Goal: Task Accomplishment & Management: Manage account settings

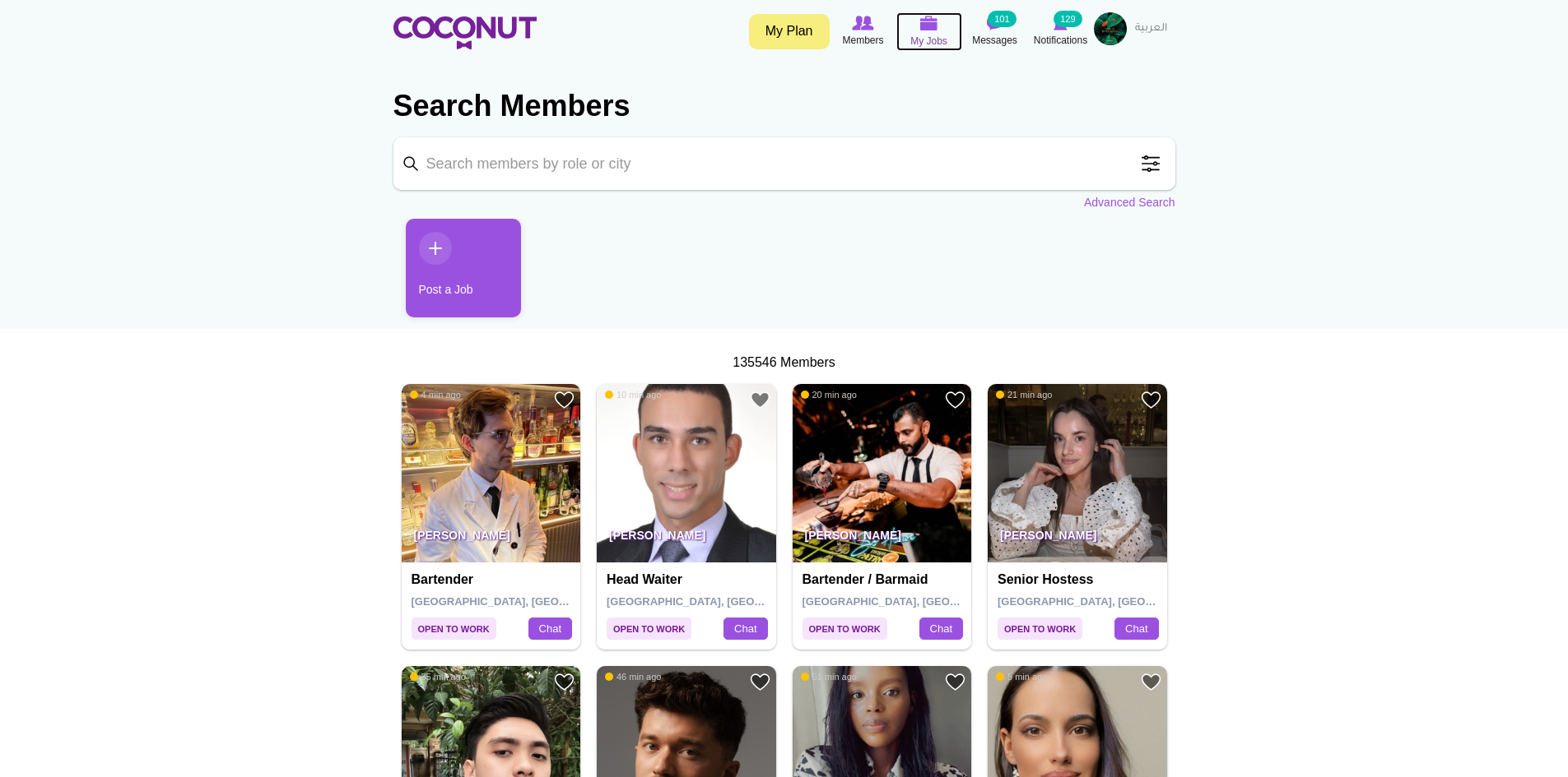
click at [926, 31] on img at bounding box center [929, 23] width 18 height 15
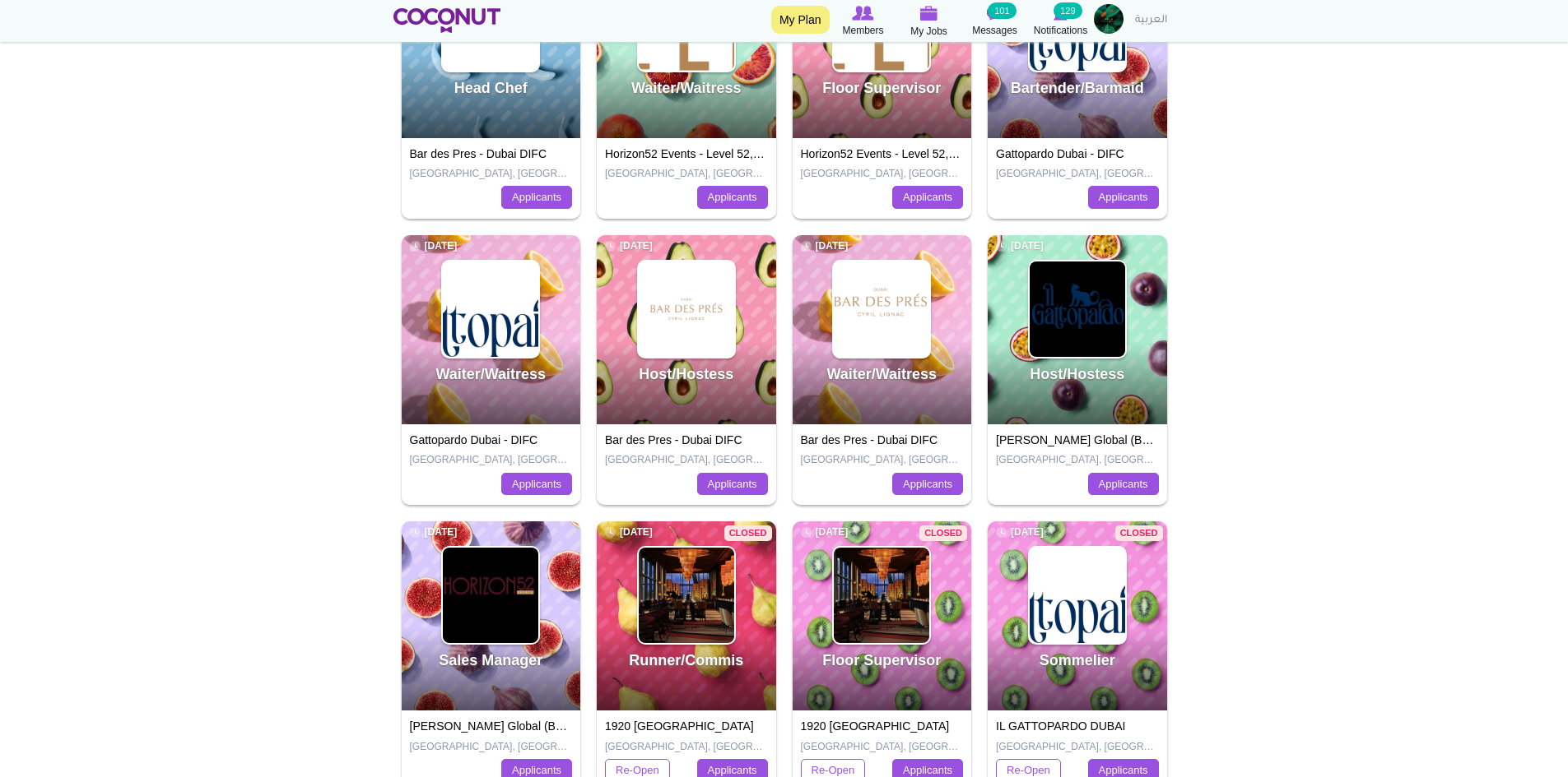
scroll to position [329, 0]
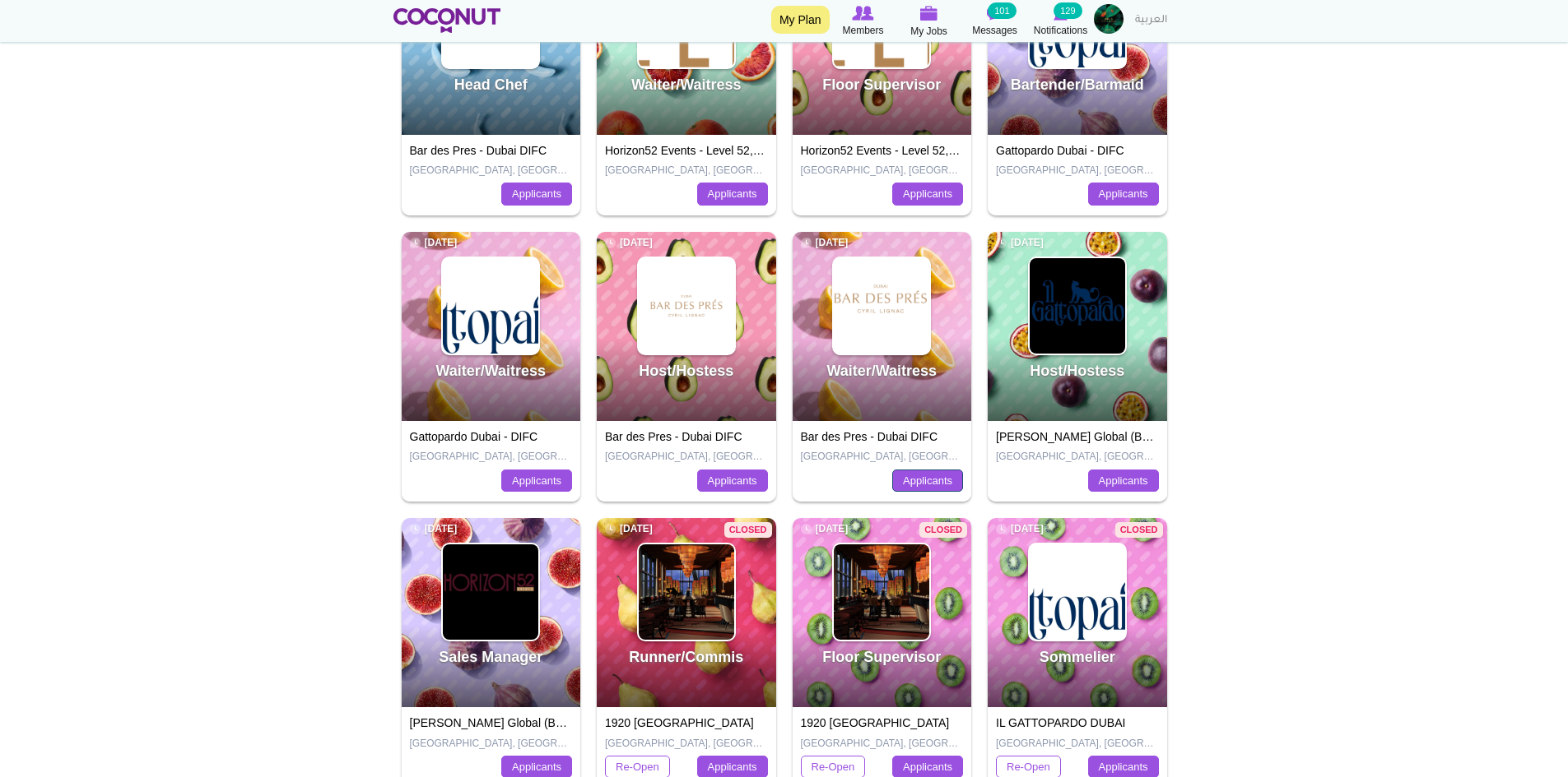
click at [914, 485] on link "Applicants" at bounding box center [928, 481] width 71 height 23
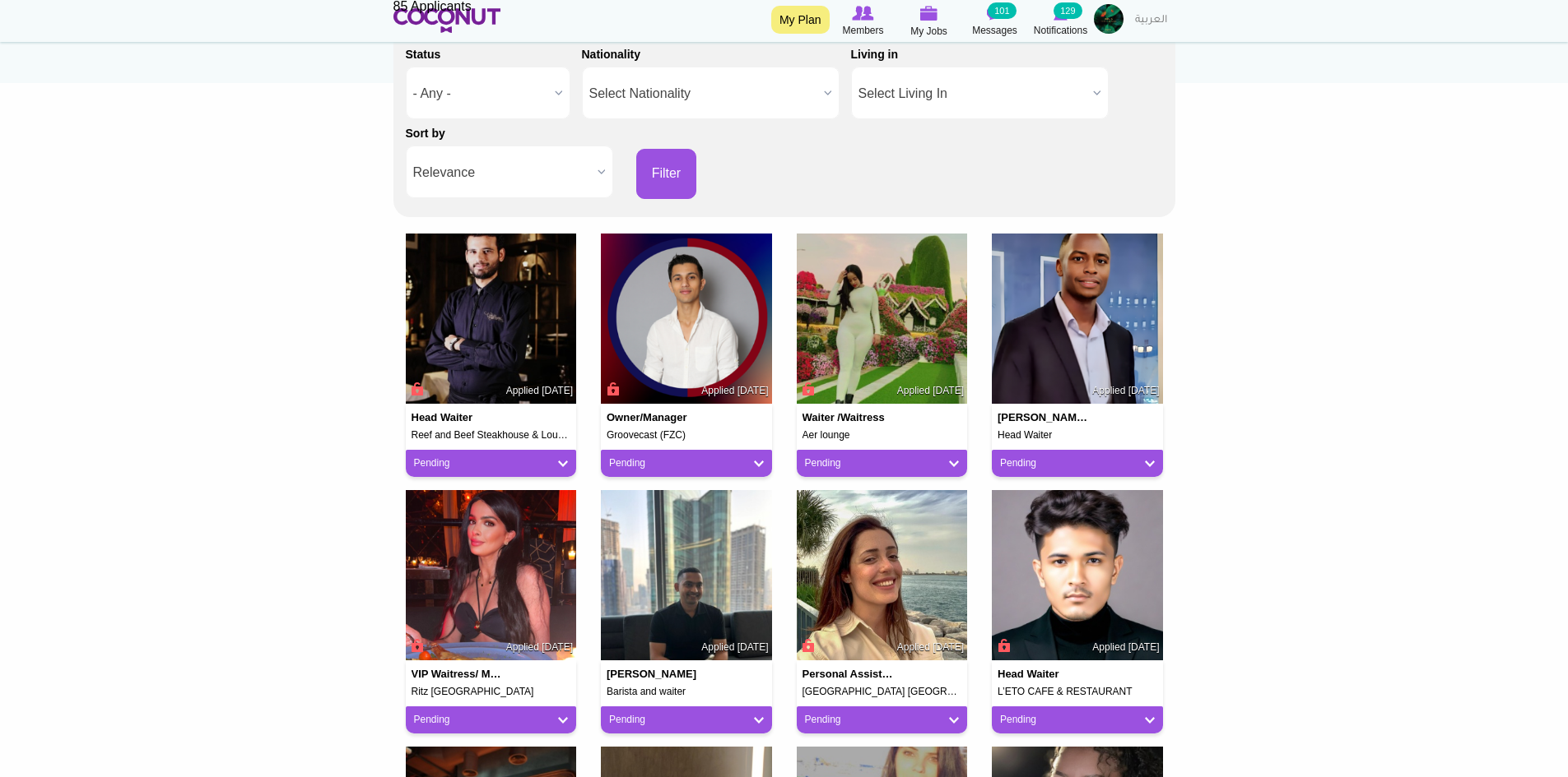
scroll to position [247, 0]
click at [535, 346] on img at bounding box center [491, 318] width 171 height 171
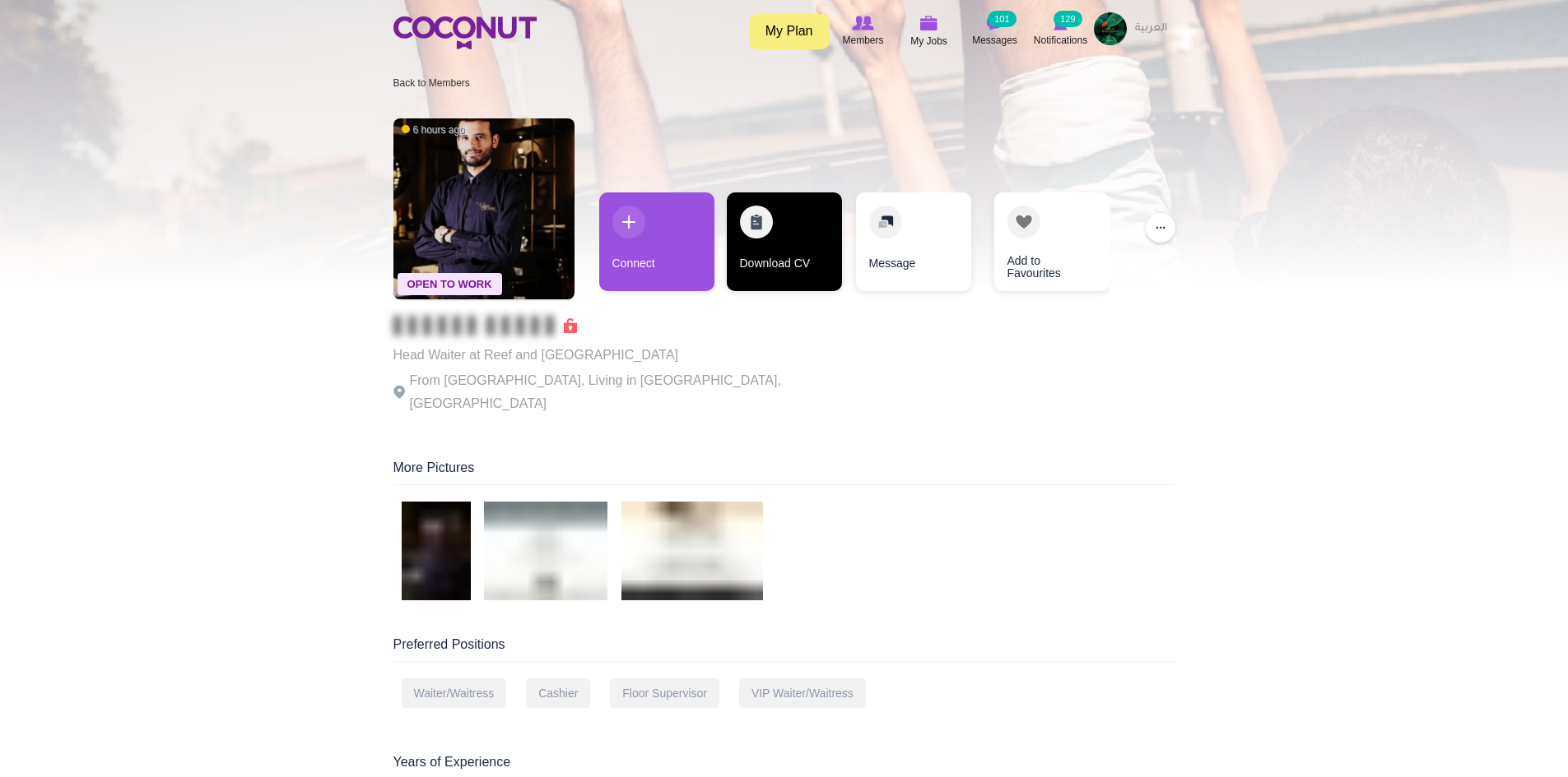
click at [770, 231] on link "Download CV" at bounding box center [784, 241] width 115 height 98
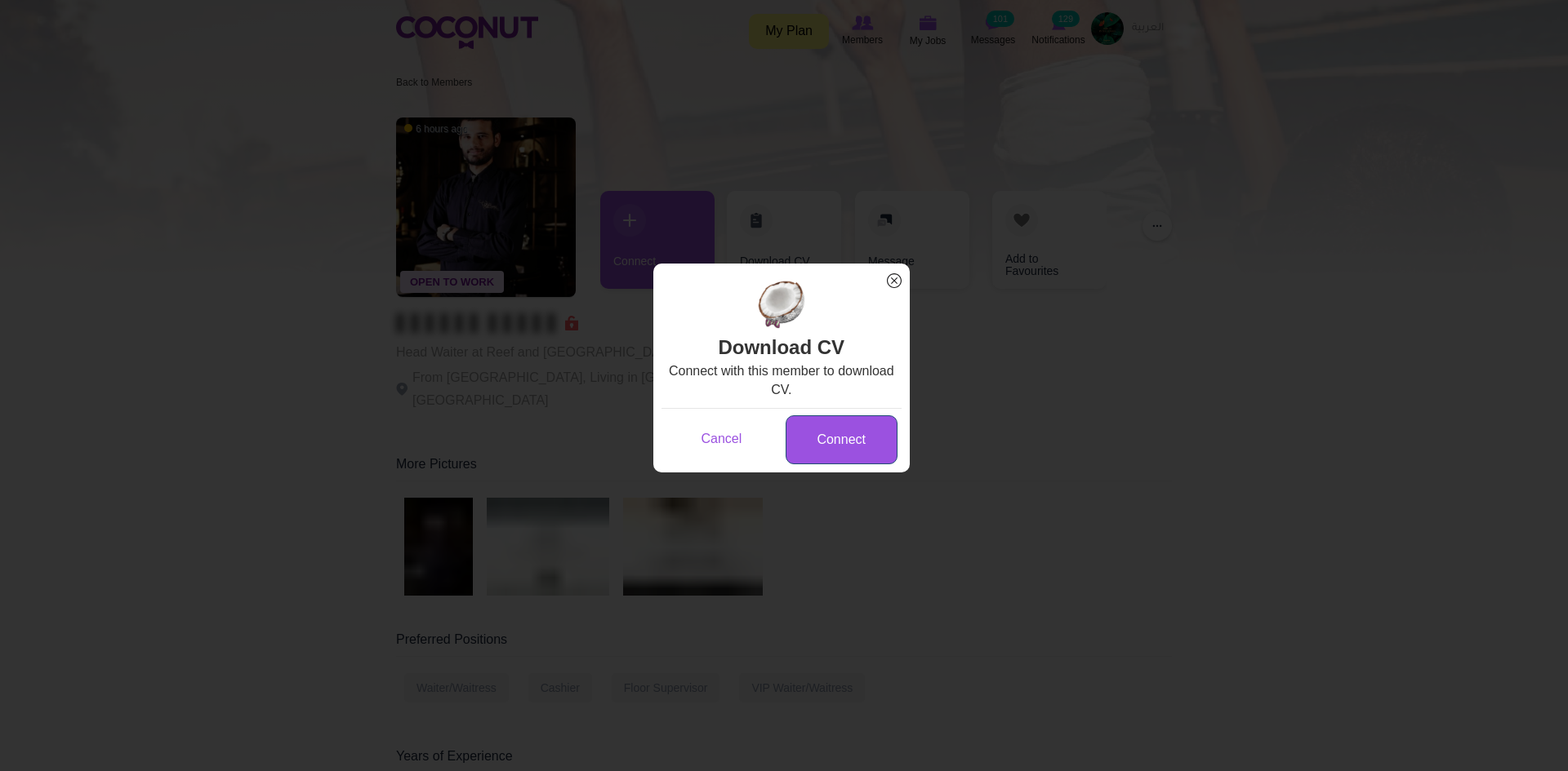
click at [855, 423] on link "Connect" at bounding box center [841, 440] width 112 height 50
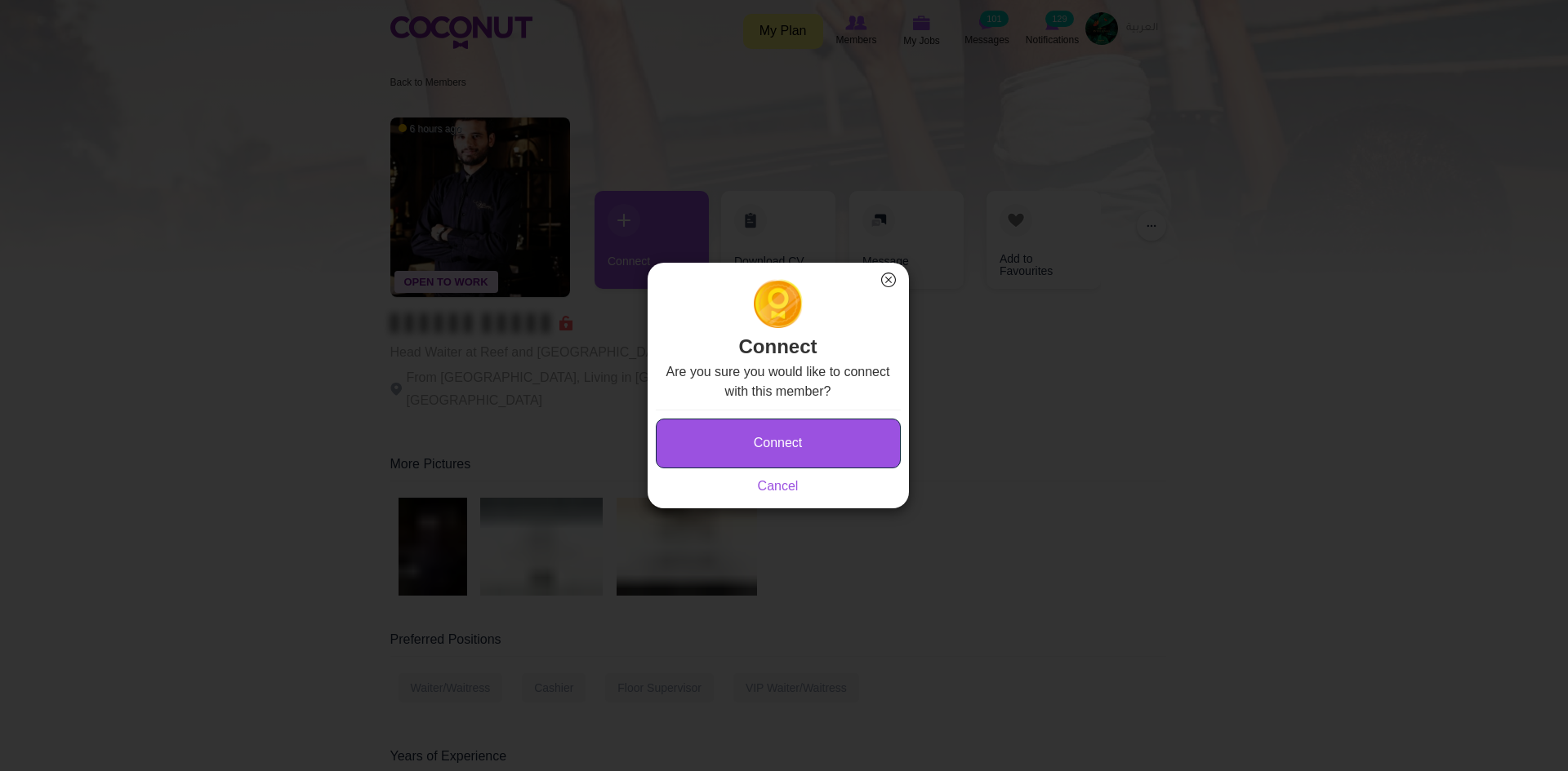
click at [817, 436] on button "Connect" at bounding box center [777, 443] width 245 height 50
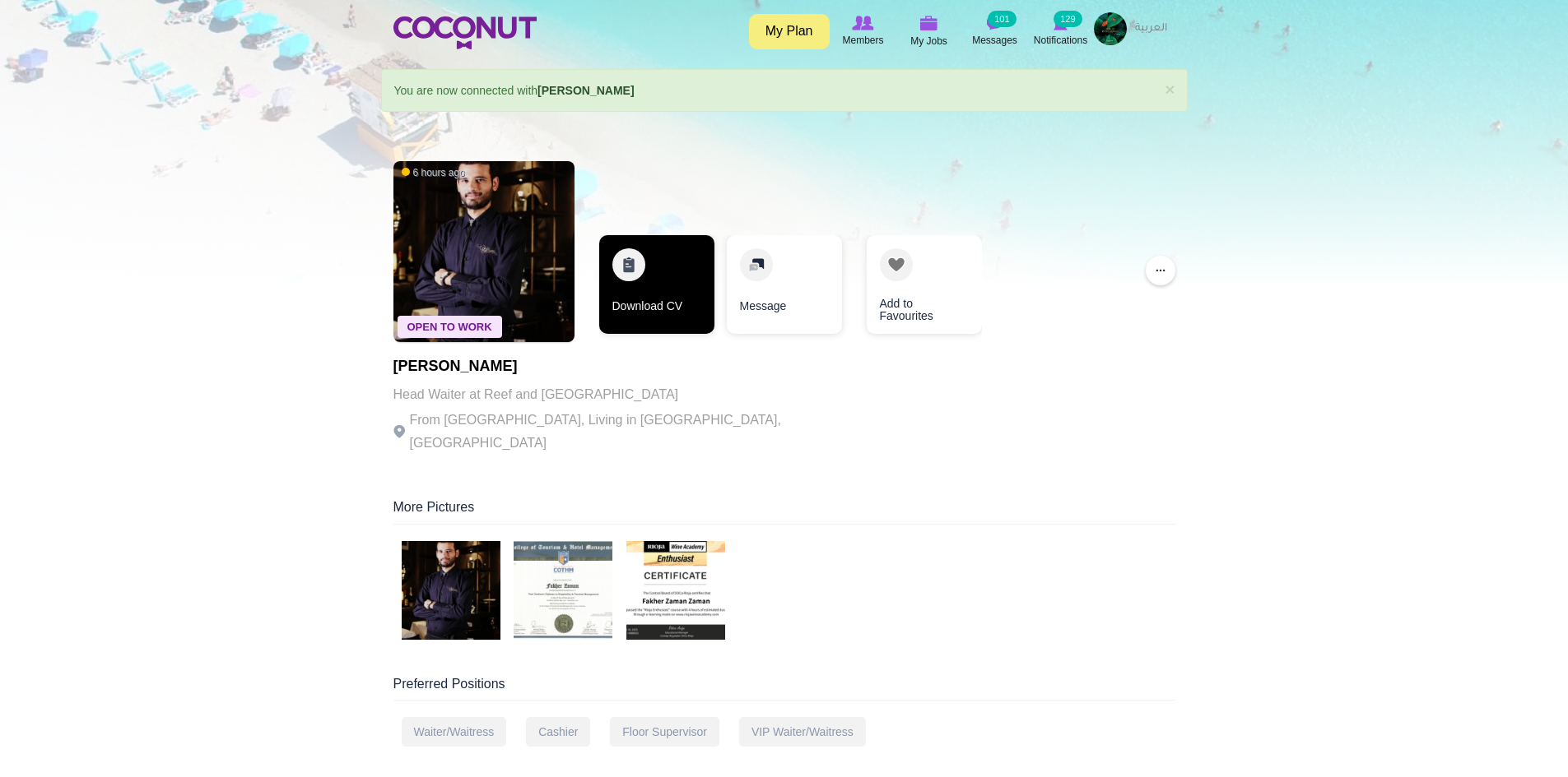
click at [668, 306] on link "Download CV" at bounding box center [656, 284] width 115 height 98
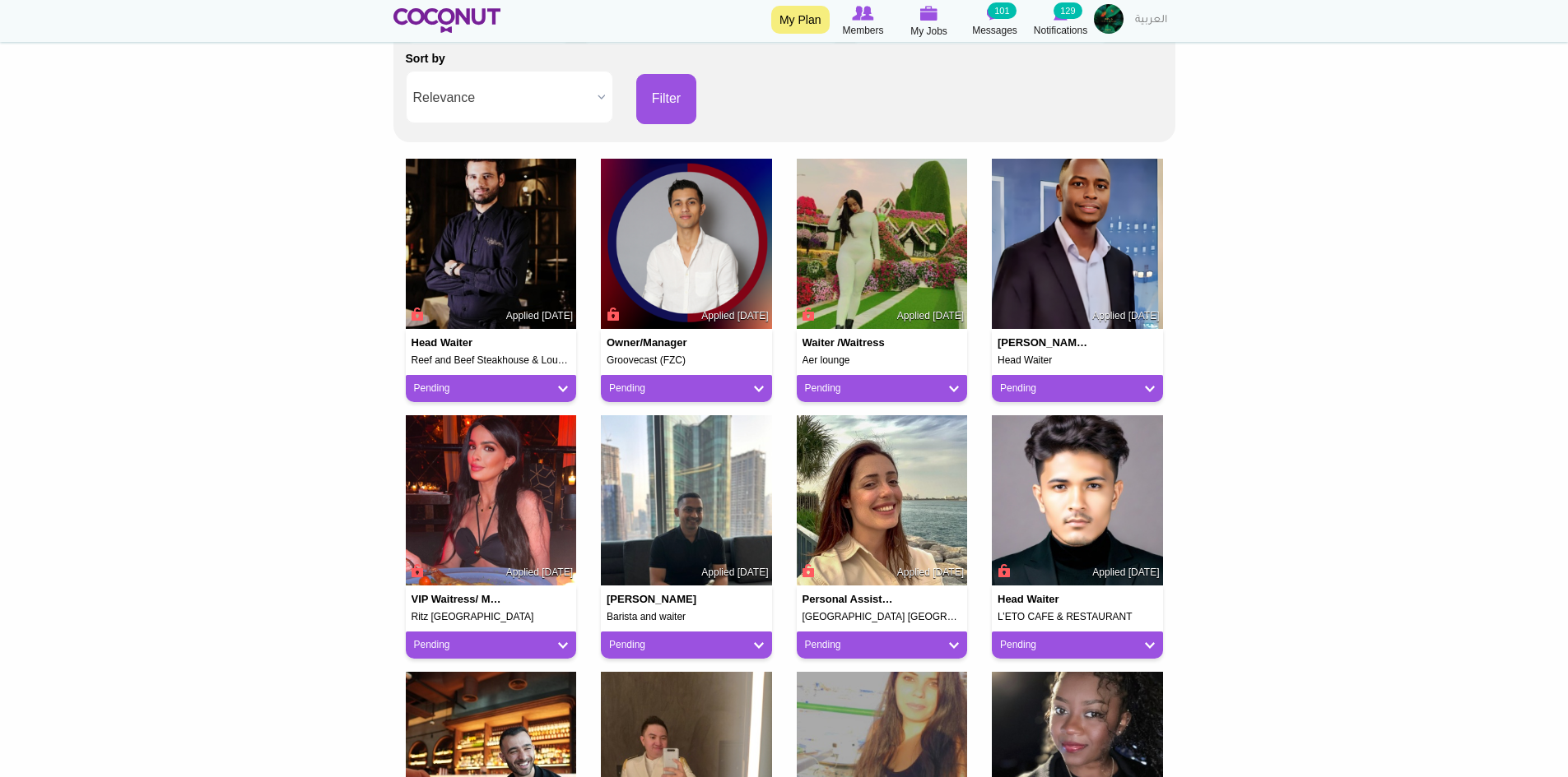
scroll to position [329, 0]
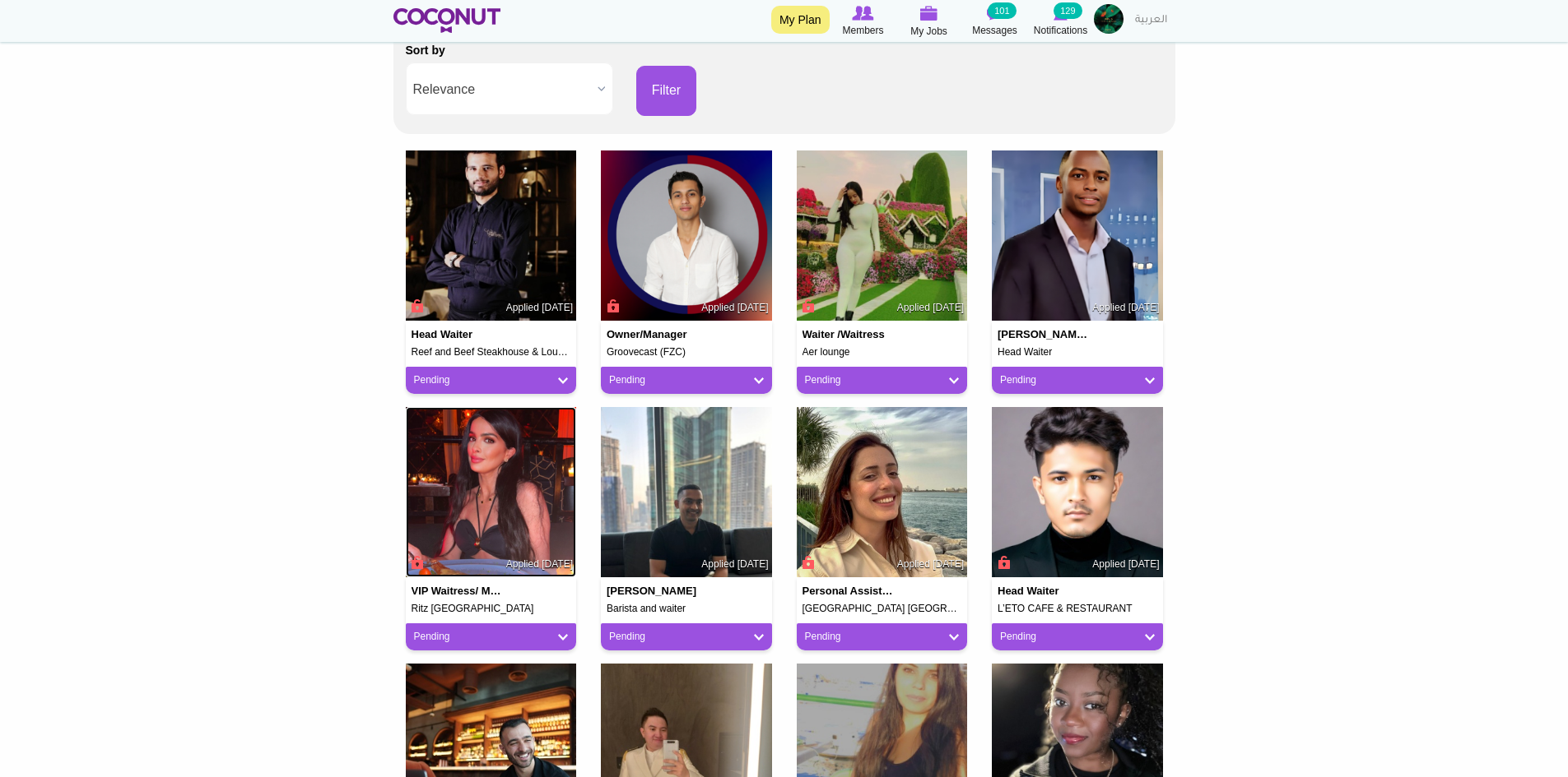
click at [520, 533] on img at bounding box center [491, 493] width 171 height 171
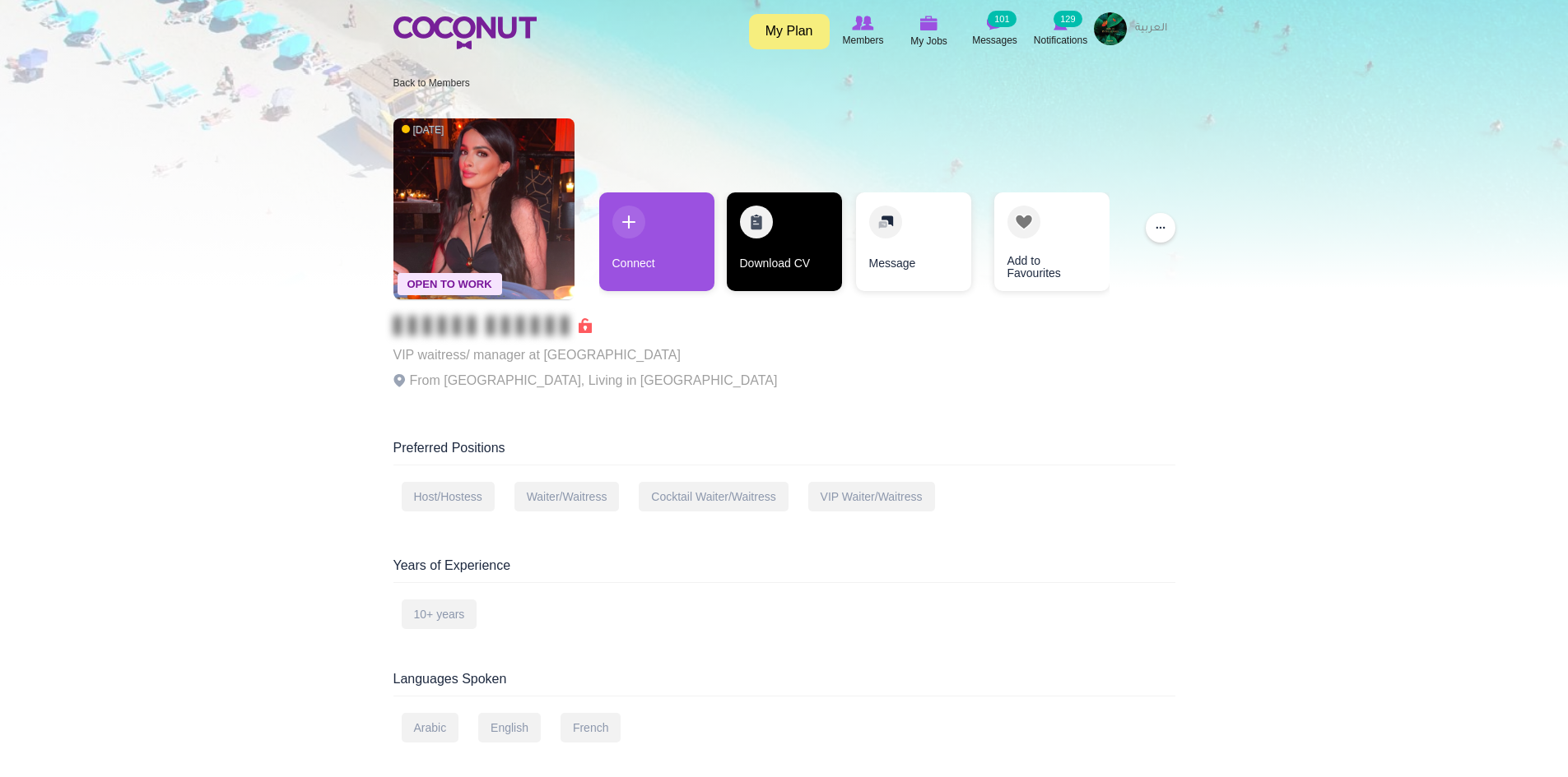
click at [744, 262] on link "Download CV" at bounding box center [784, 241] width 115 height 98
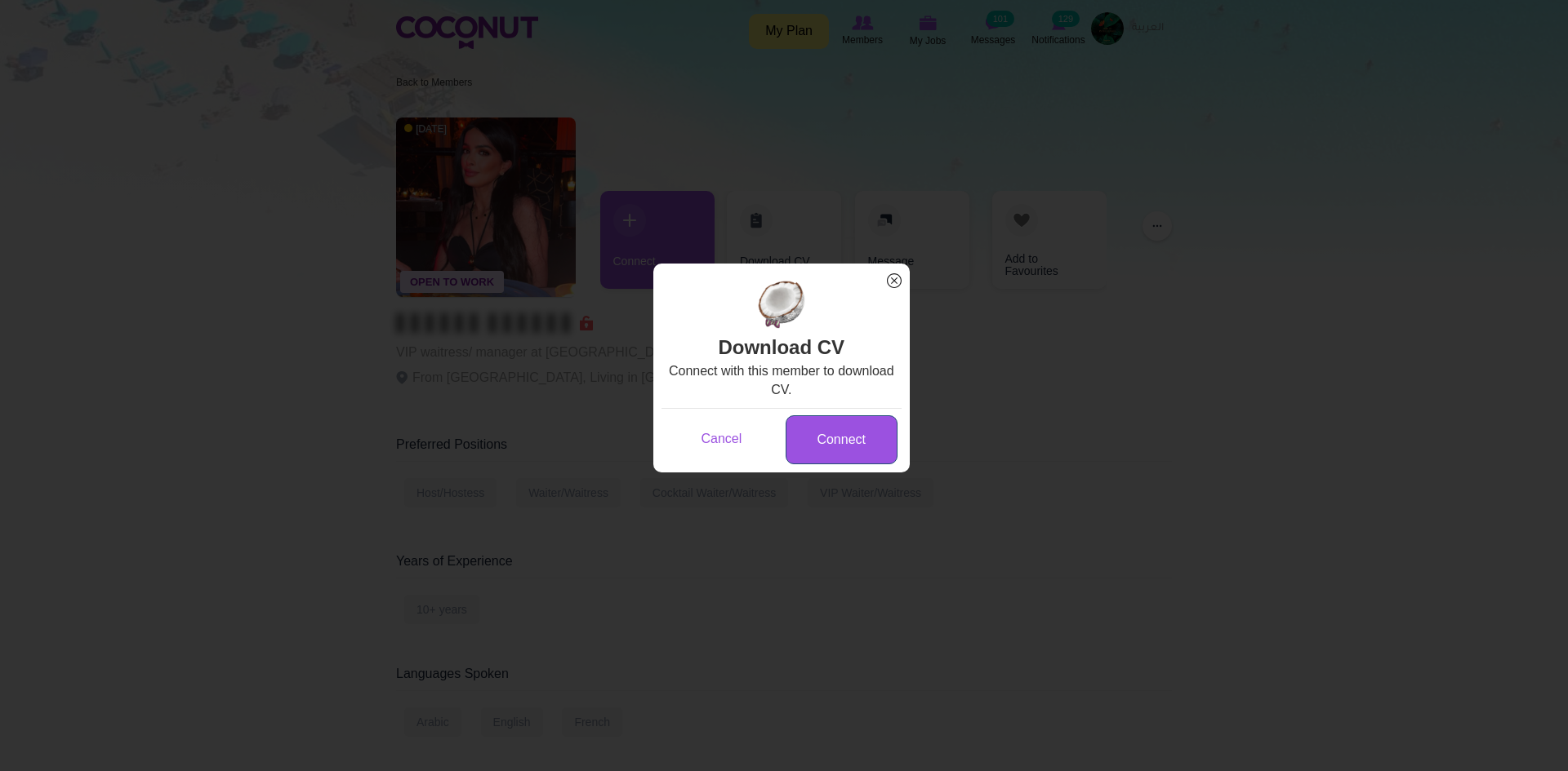
click at [832, 423] on link "Connect" at bounding box center [841, 440] width 112 height 50
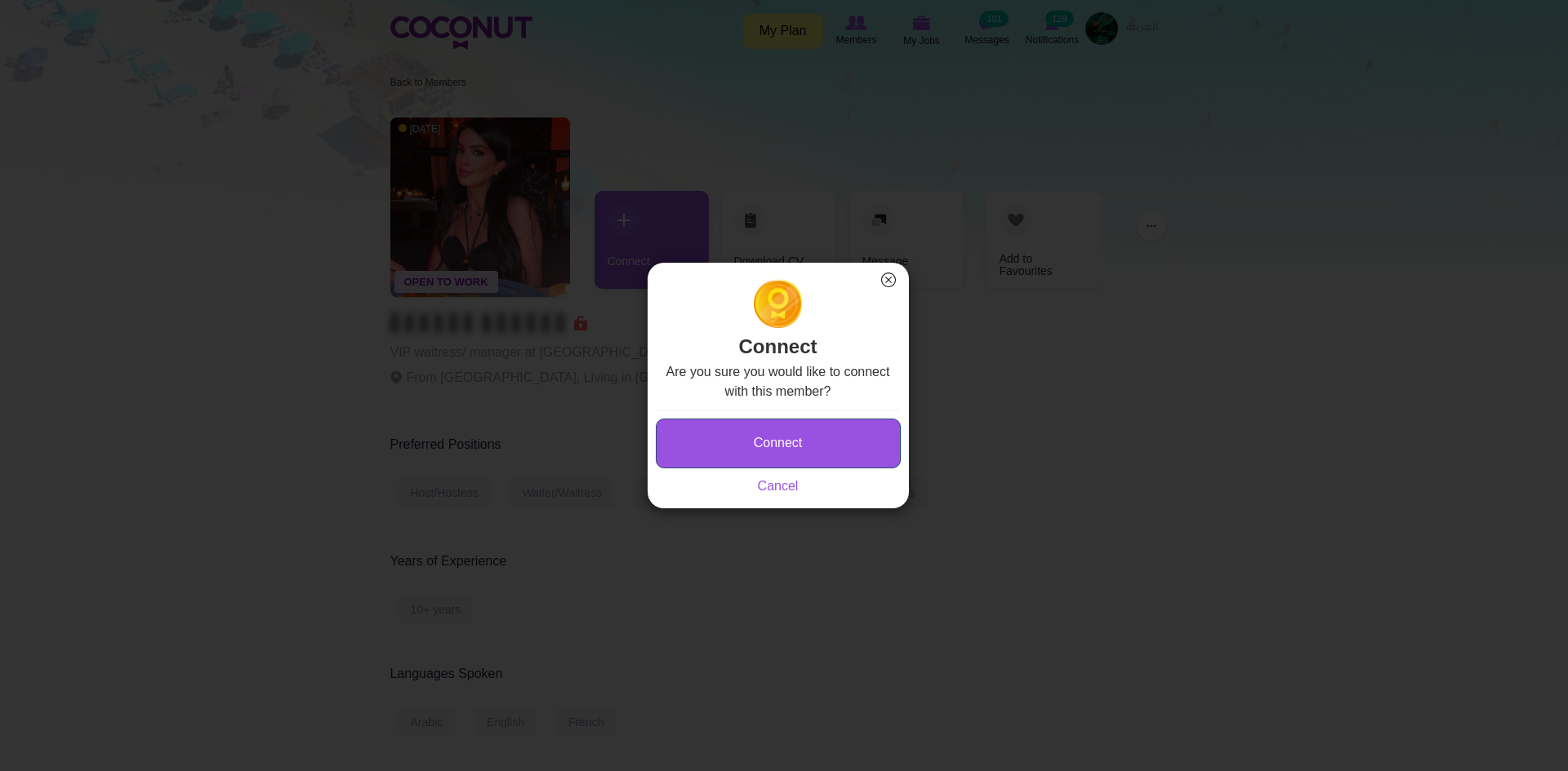
click at [796, 442] on button "Connect" at bounding box center [777, 443] width 245 height 50
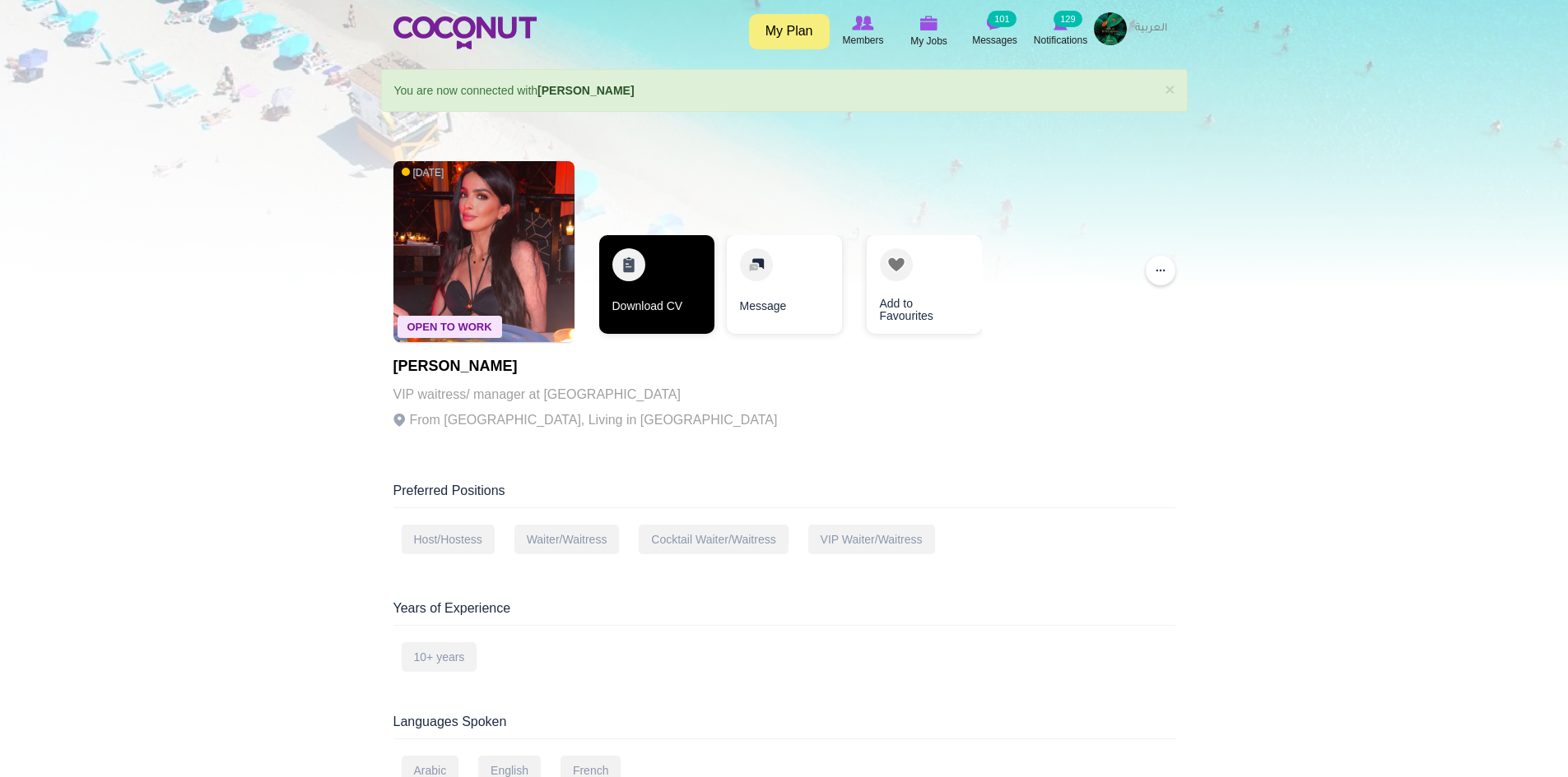
click at [682, 294] on link "Download CV" at bounding box center [656, 284] width 115 height 98
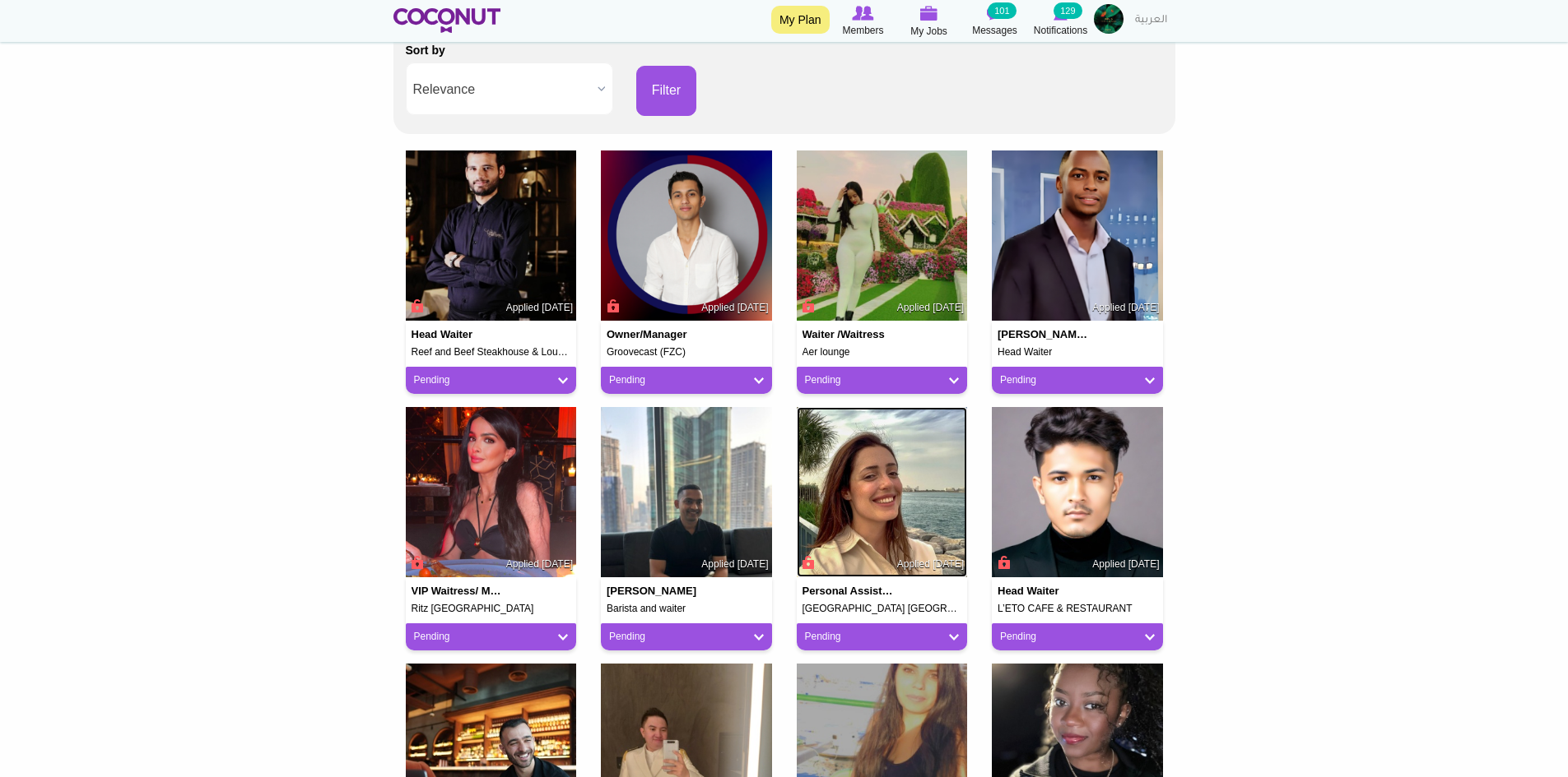
click at [906, 500] on img at bounding box center [882, 493] width 171 height 171
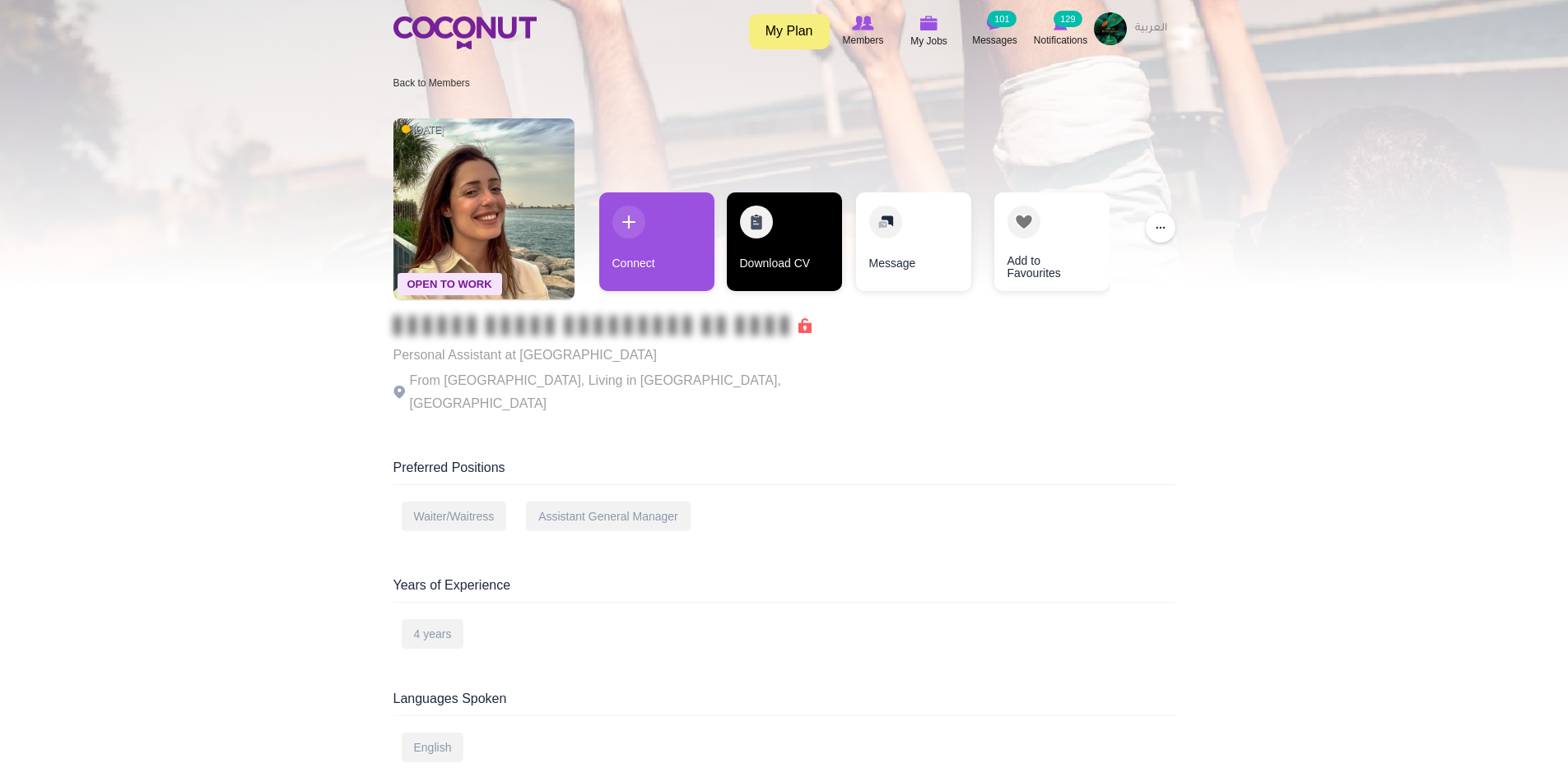
click at [768, 240] on link "Download CV" at bounding box center [784, 241] width 115 height 98
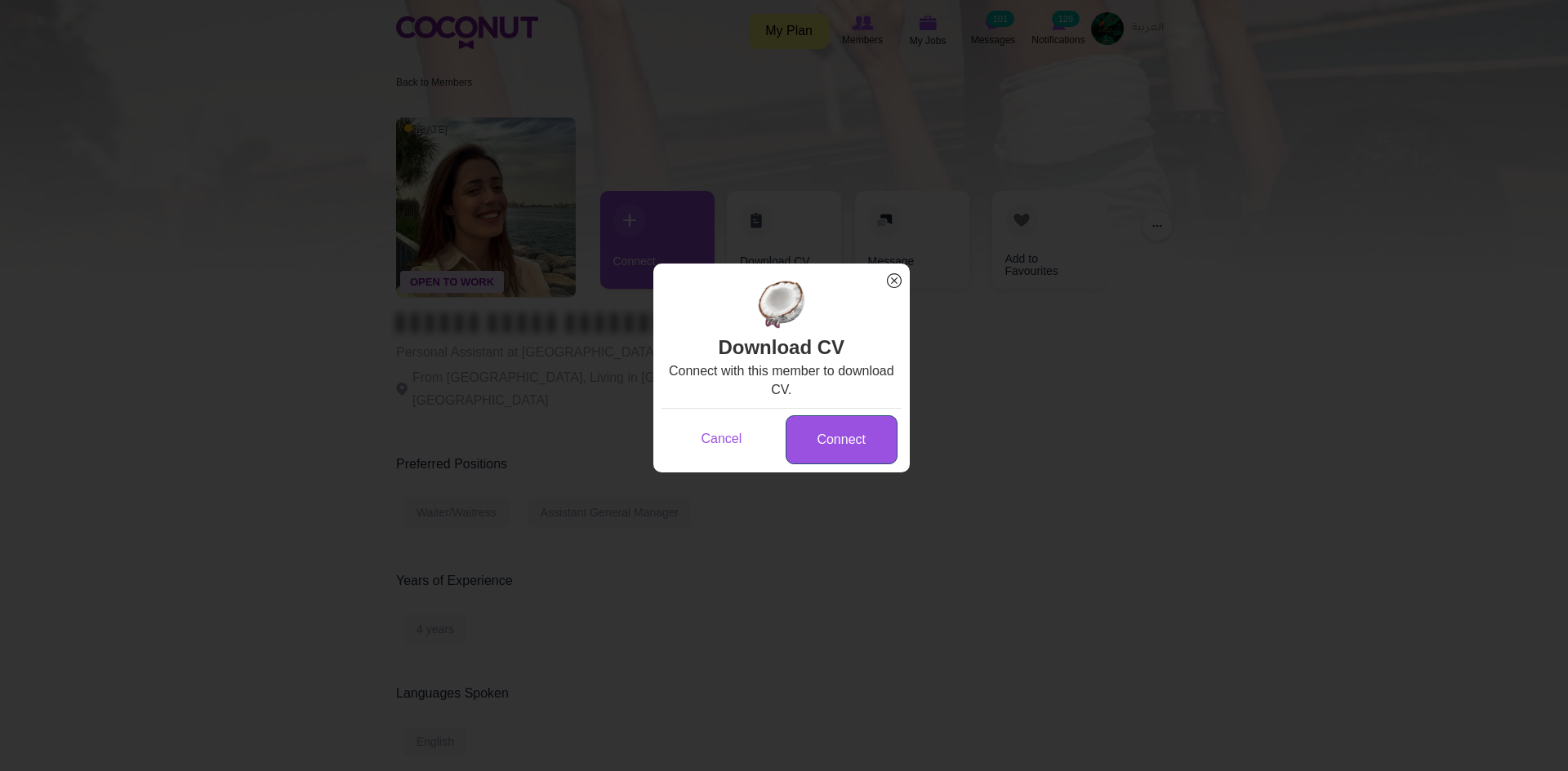
click at [823, 438] on link "Connect" at bounding box center [841, 440] width 112 height 50
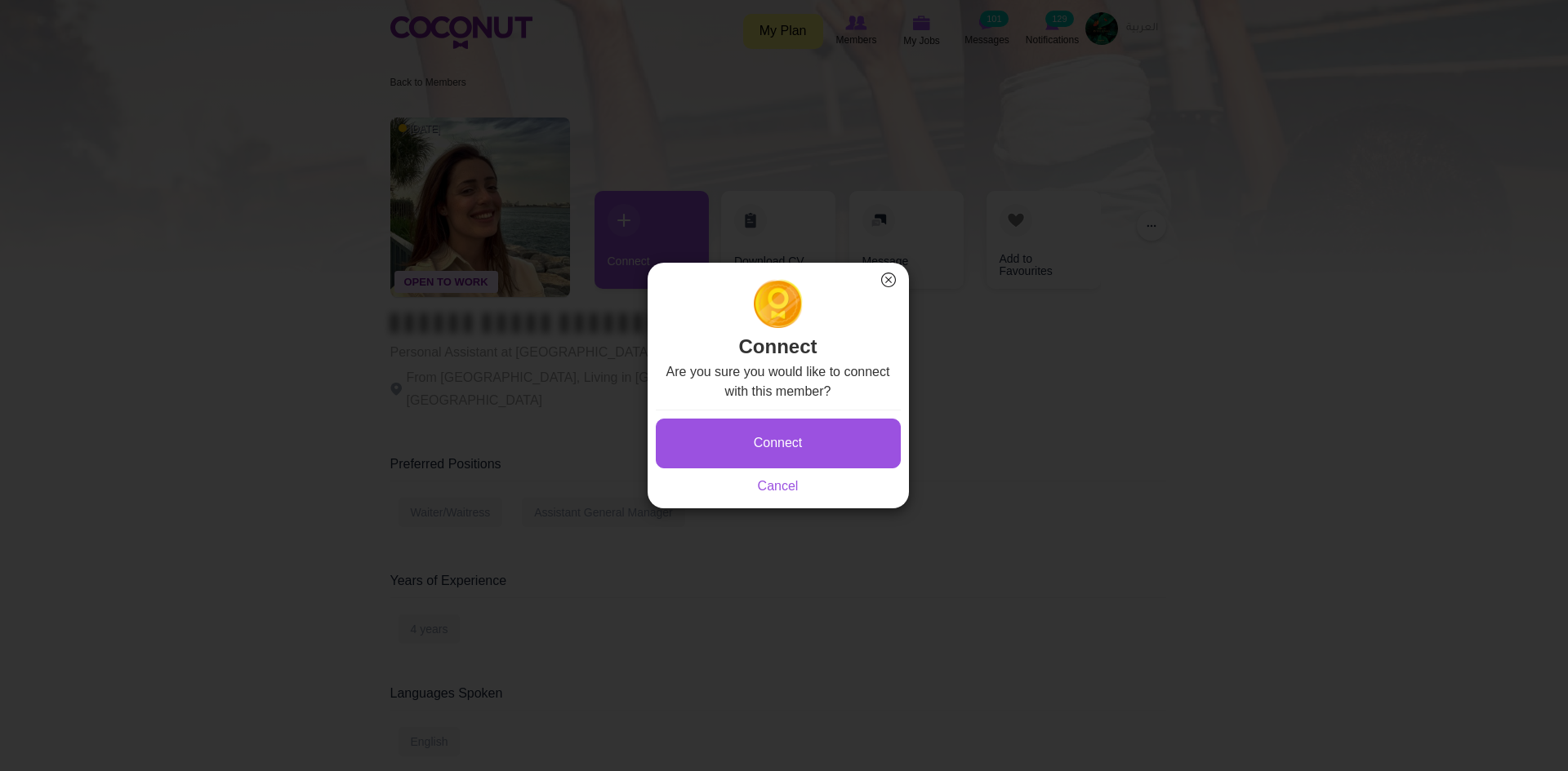
click at [819, 440] on button "Connect" at bounding box center [777, 443] width 245 height 50
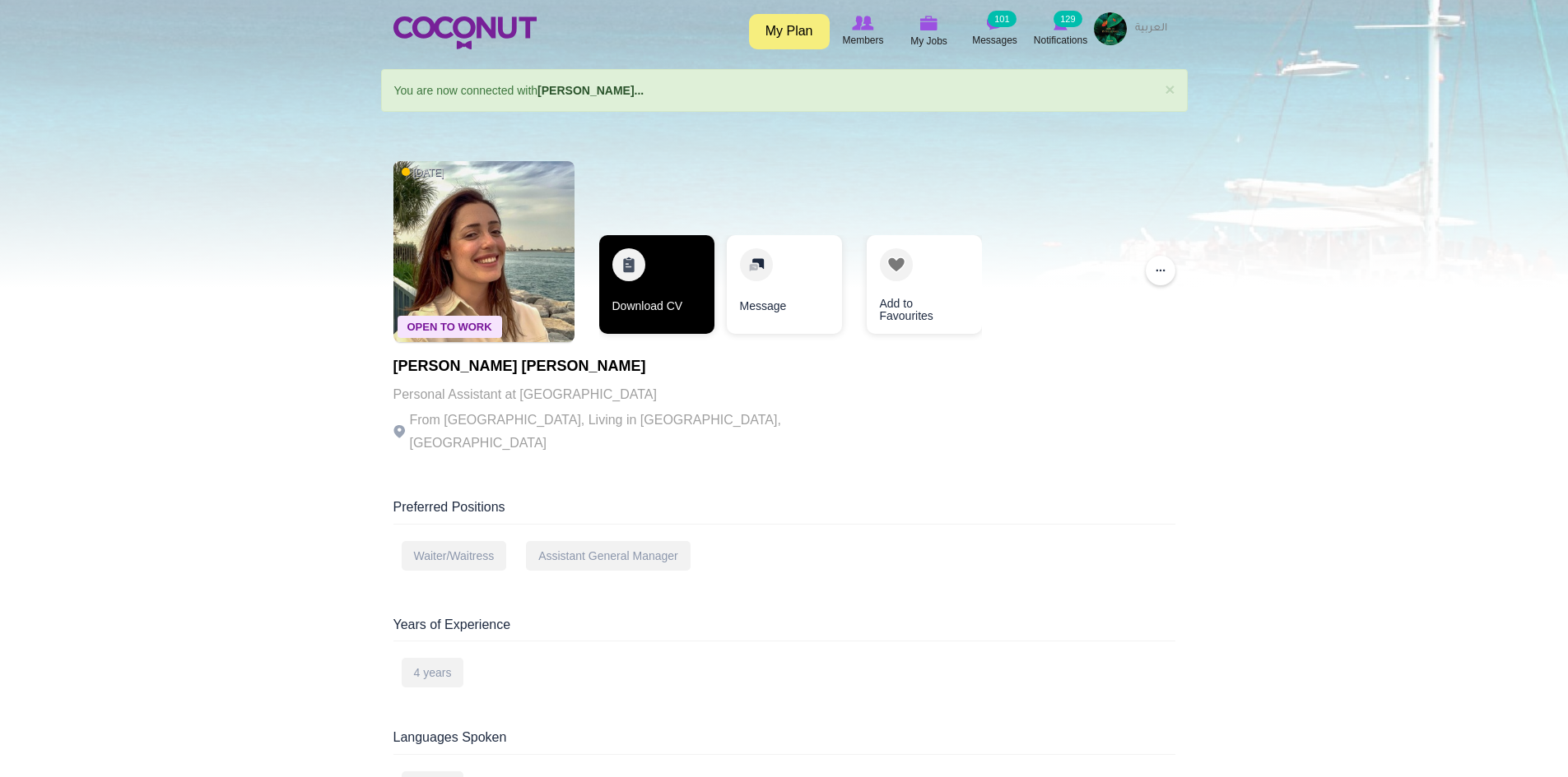
click at [671, 292] on link "Download CV" at bounding box center [656, 284] width 115 height 98
click at [679, 312] on link "Download CV" at bounding box center [654, 284] width 115 height 98
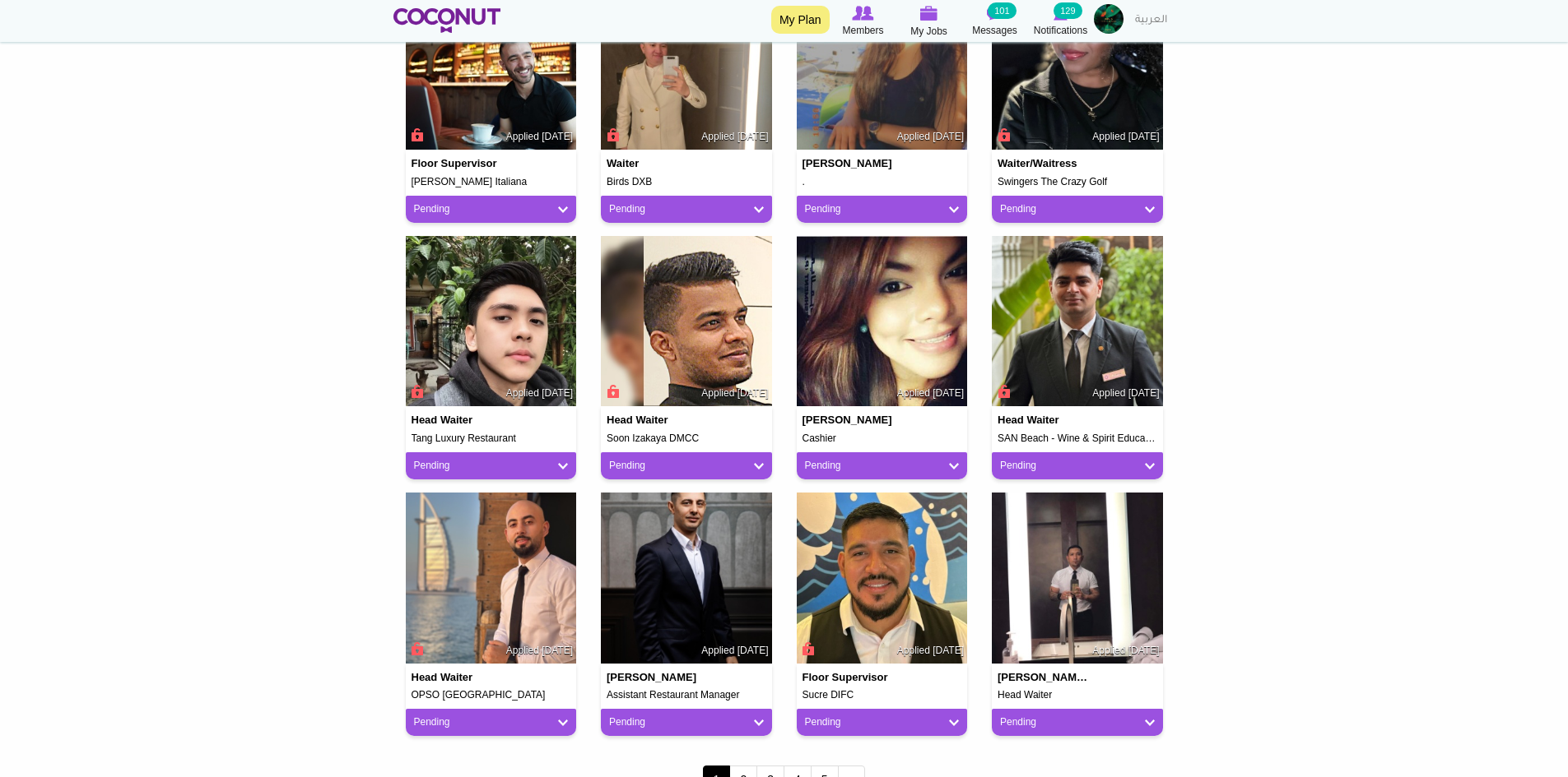
scroll to position [1069, 0]
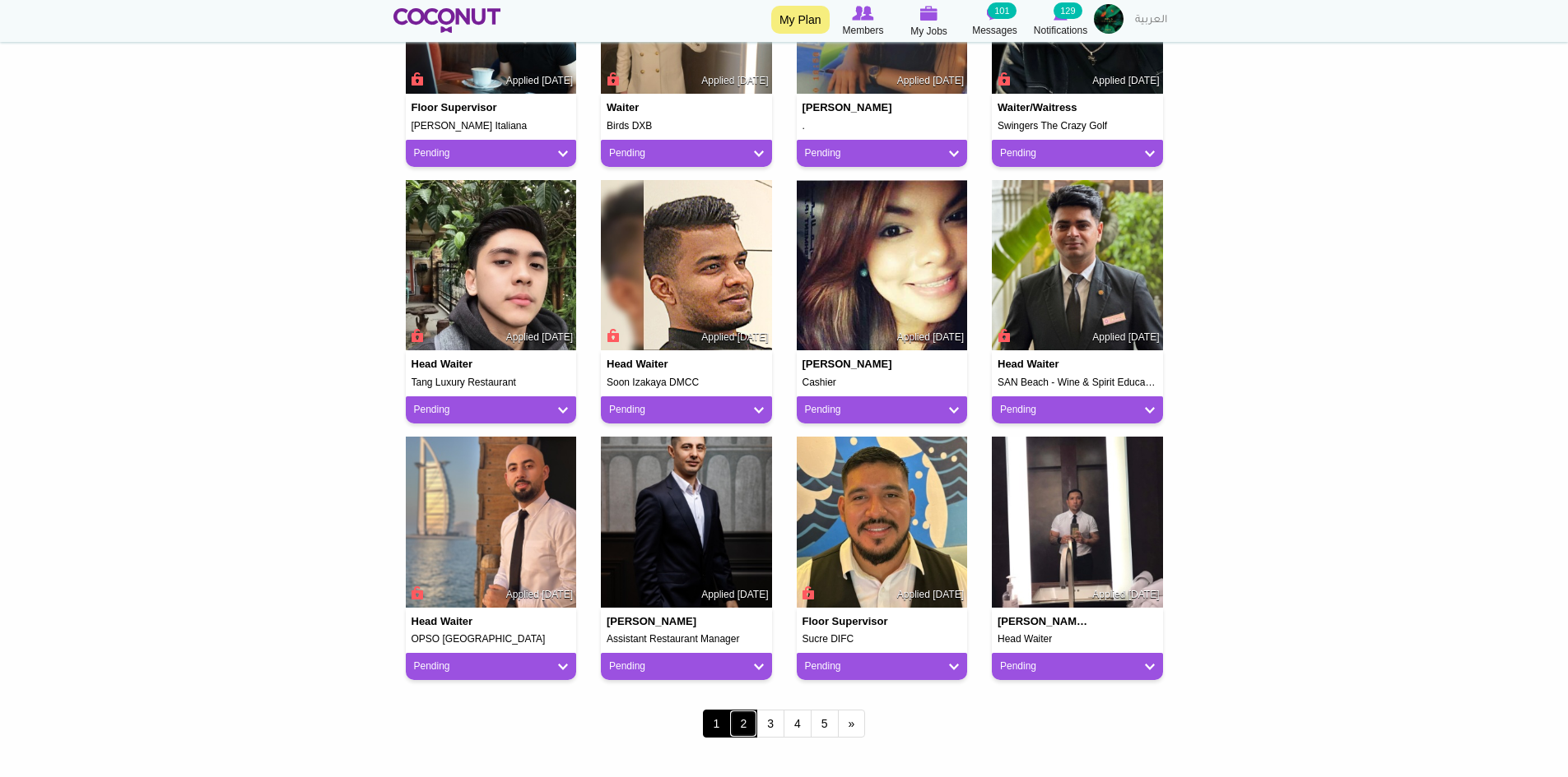
click at [741, 729] on link "2" at bounding box center [743, 724] width 28 height 28
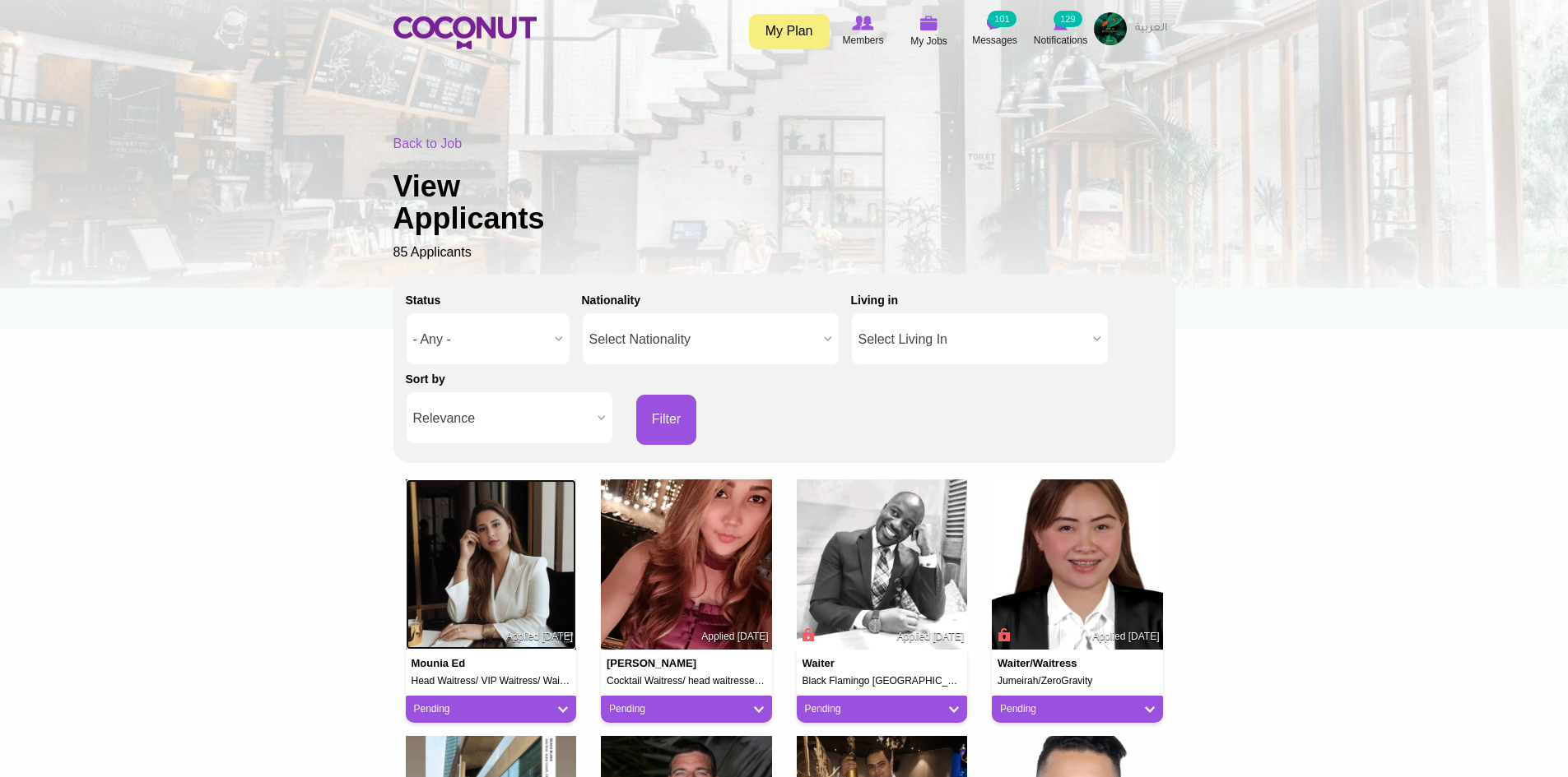
click at [544, 555] on img at bounding box center [491, 565] width 171 height 171
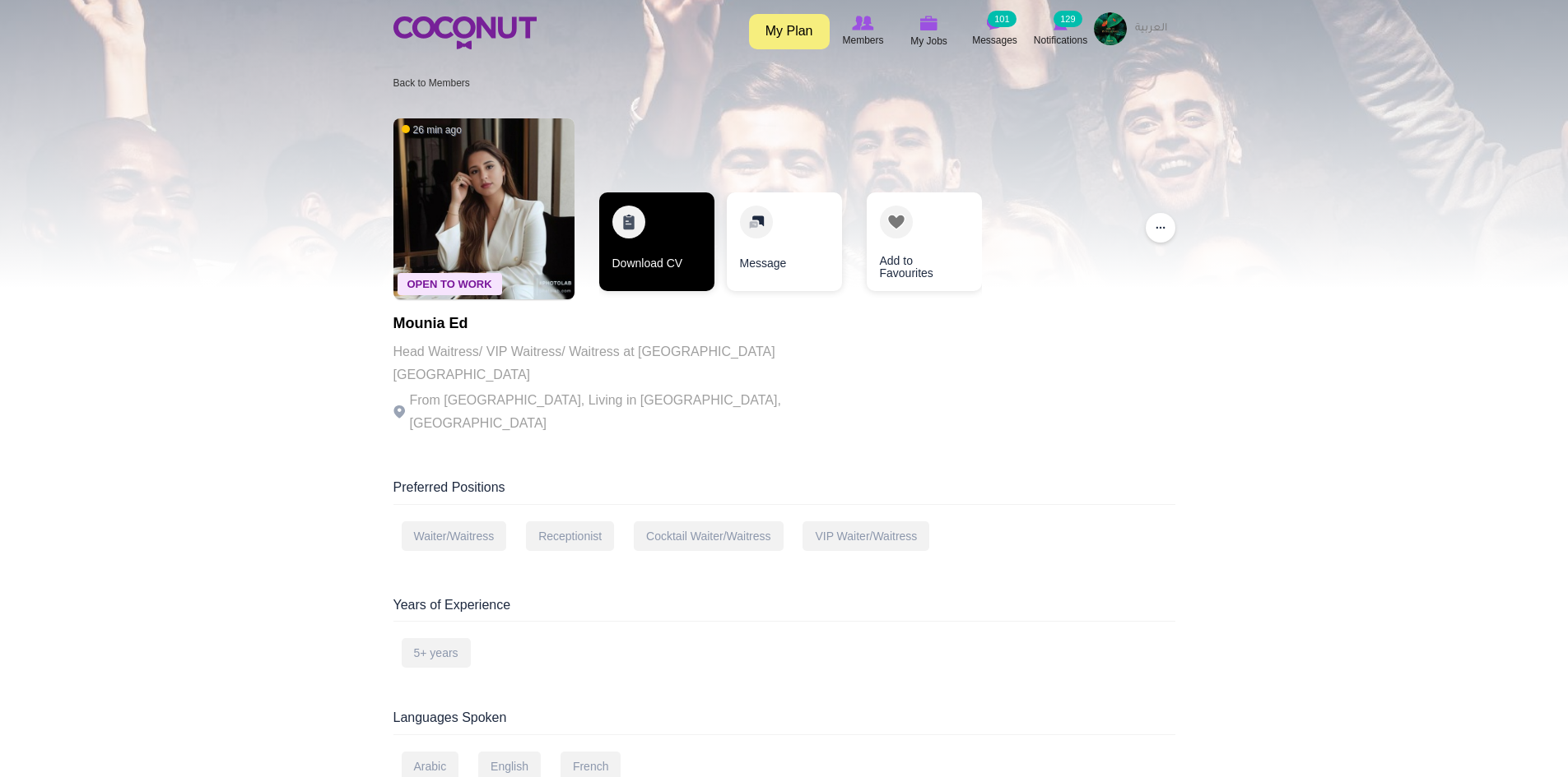
click at [664, 257] on link "Download CV" at bounding box center [656, 241] width 115 height 98
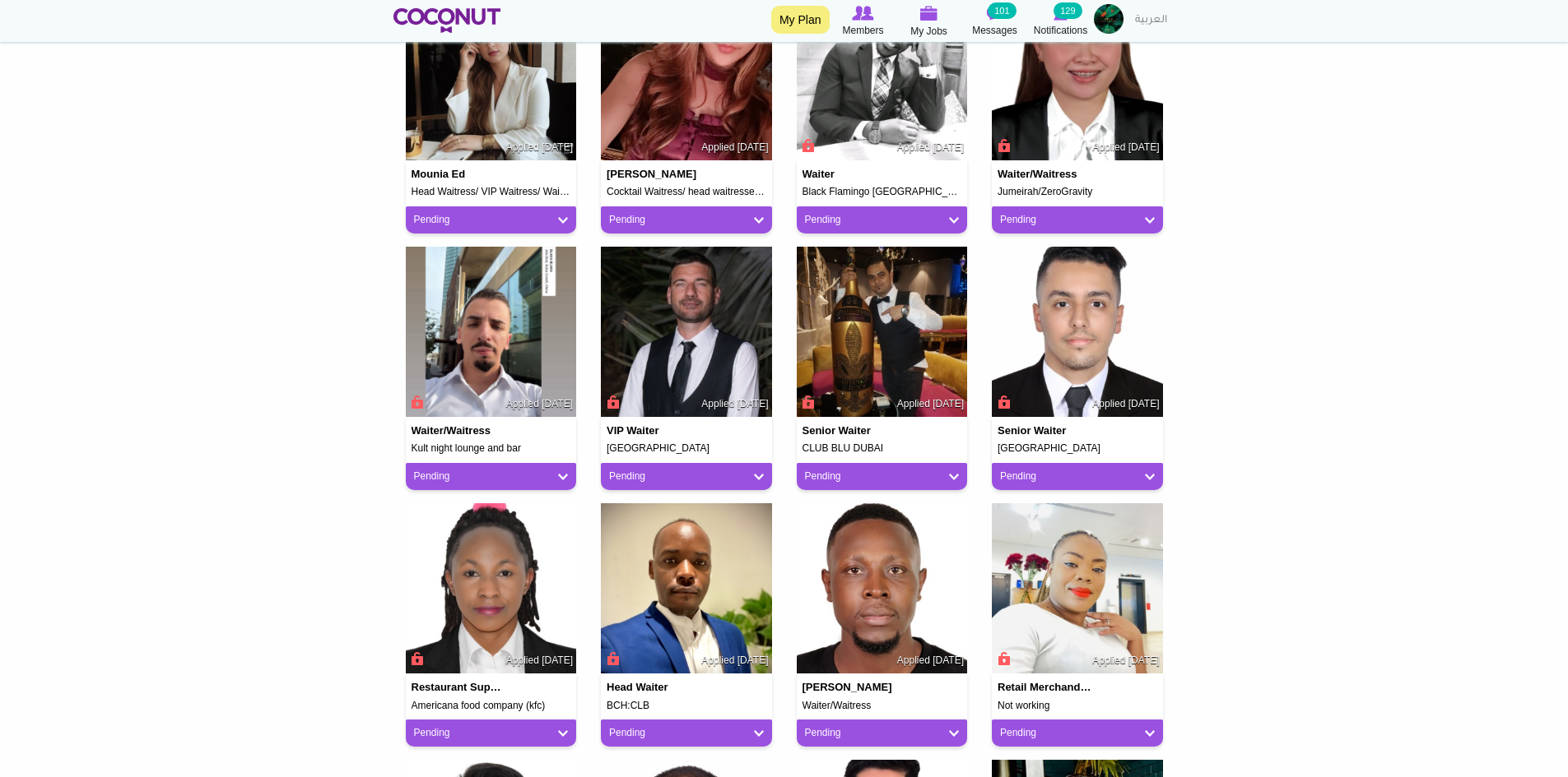
scroll to position [493, 0]
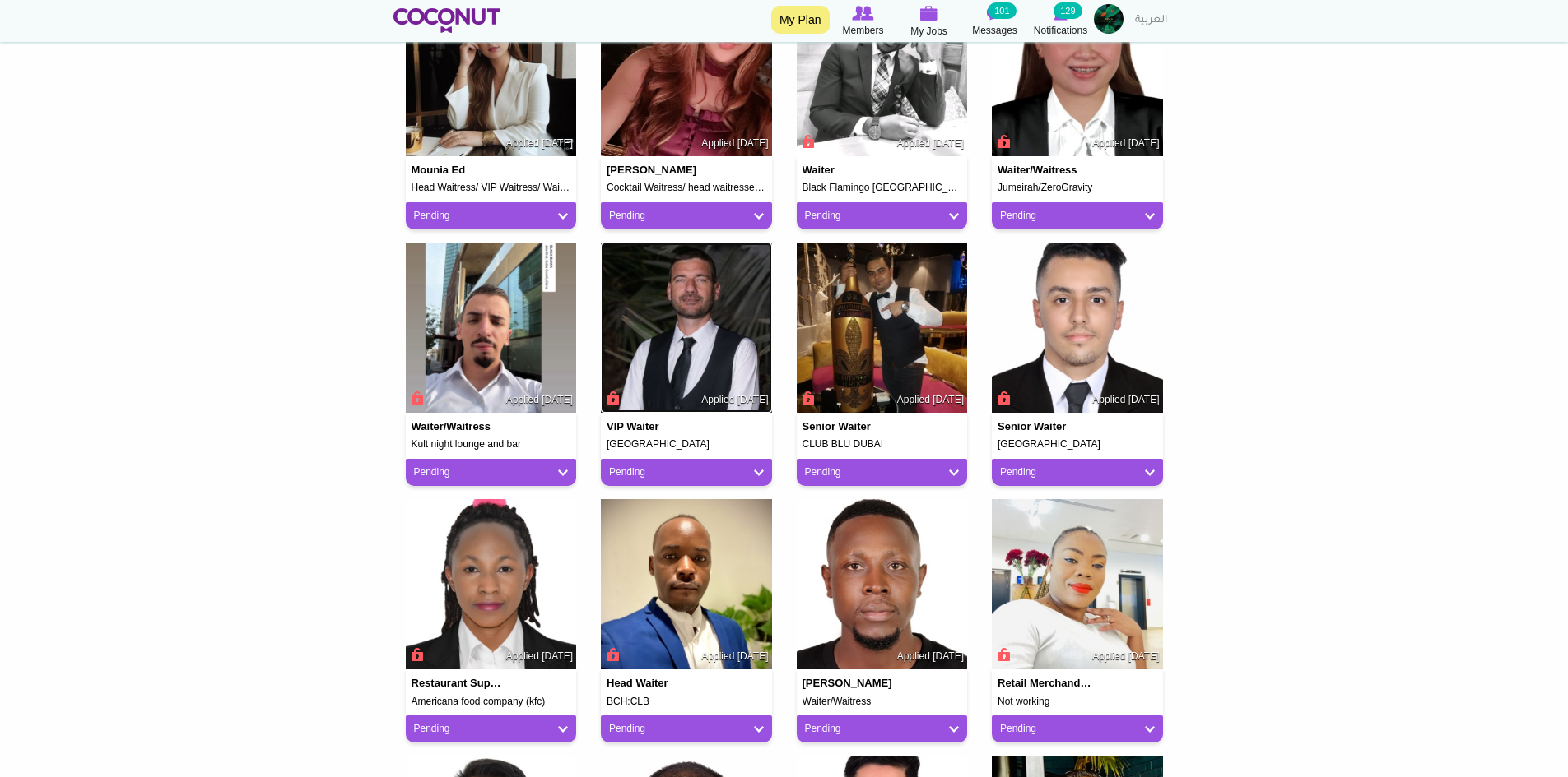
click at [678, 328] on img at bounding box center [686, 327] width 171 height 171
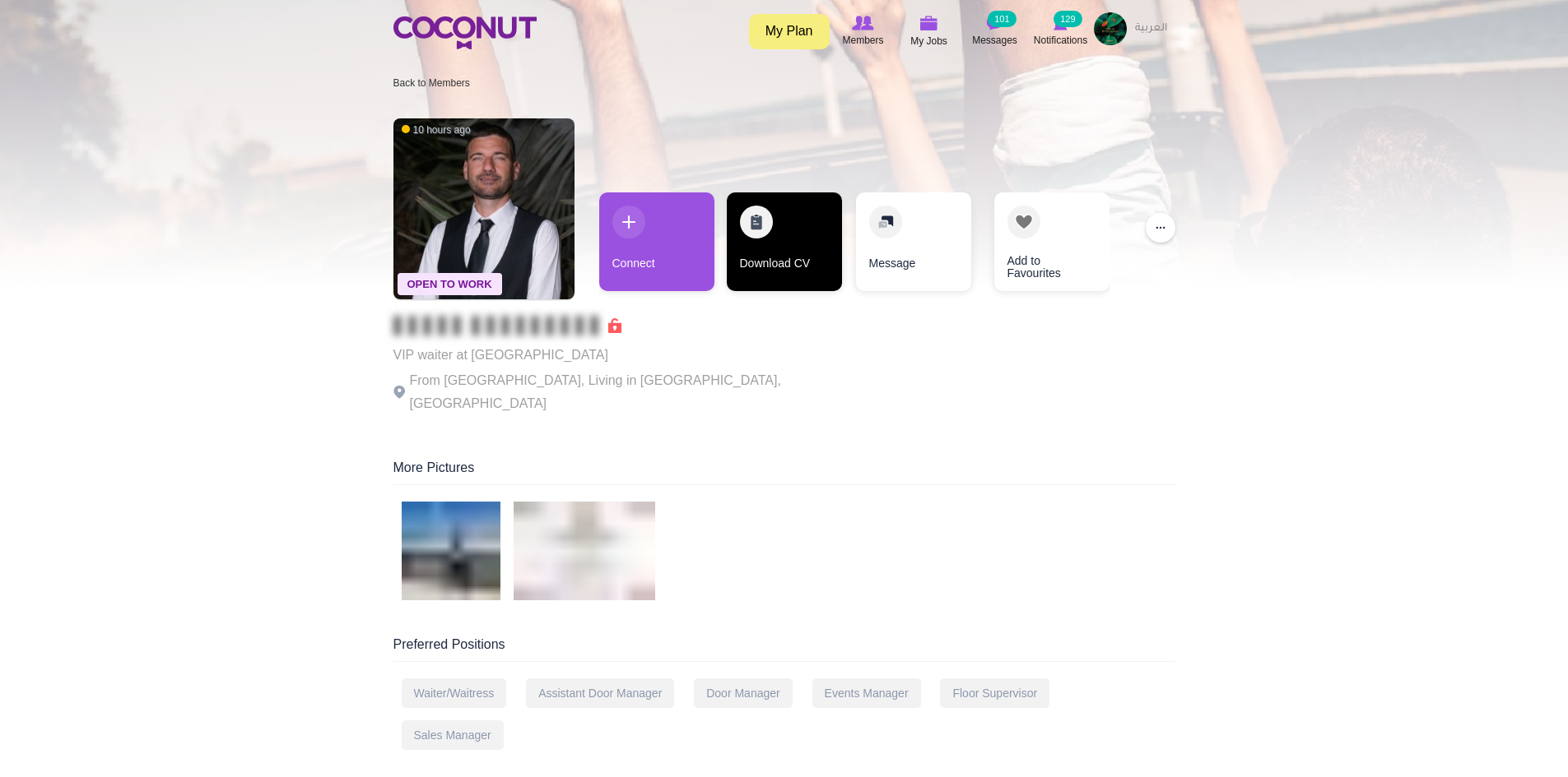
click at [765, 245] on link "Download CV" at bounding box center [784, 241] width 115 height 98
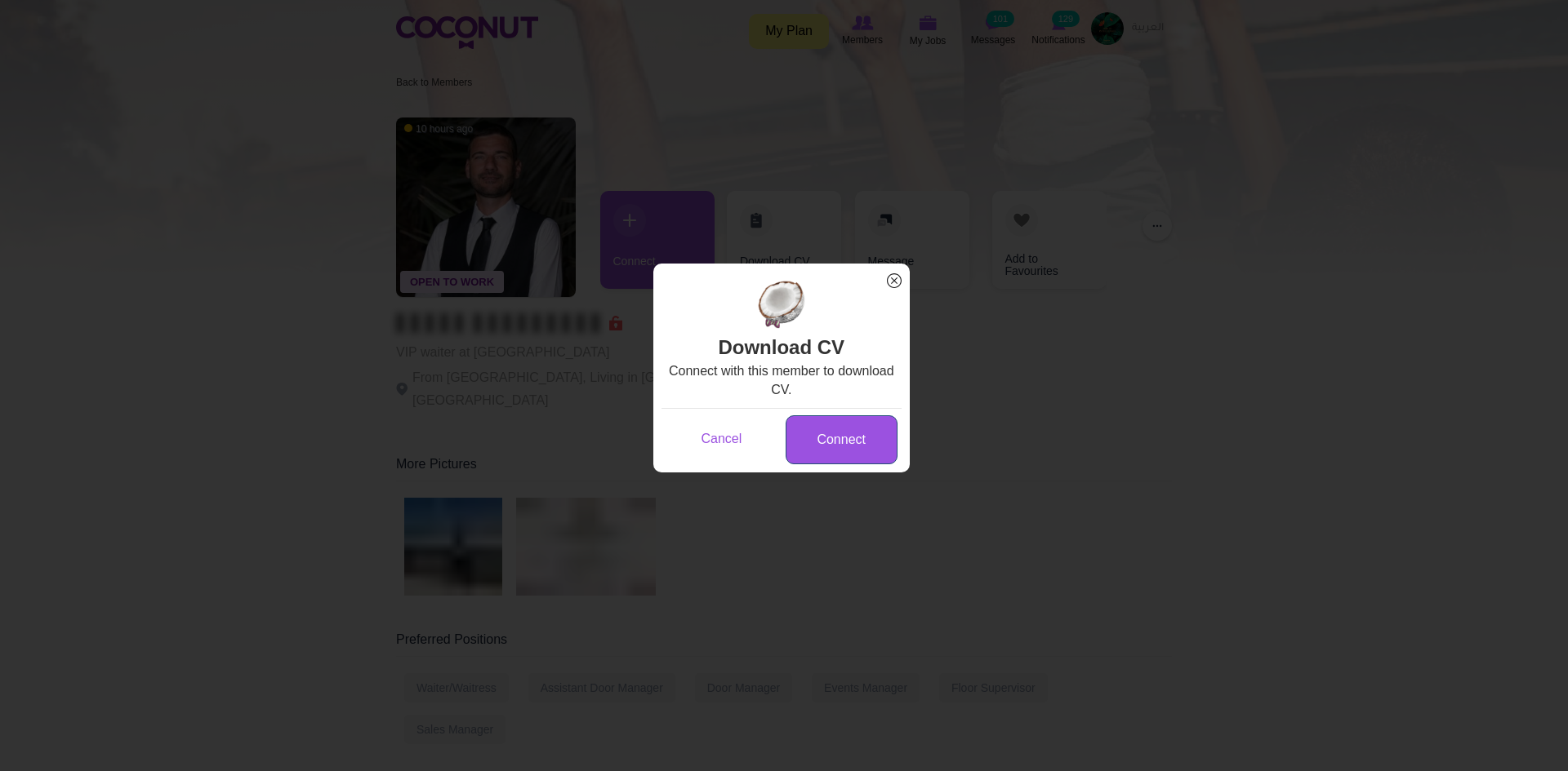
click at [837, 445] on link "Connect" at bounding box center [841, 440] width 112 height 50
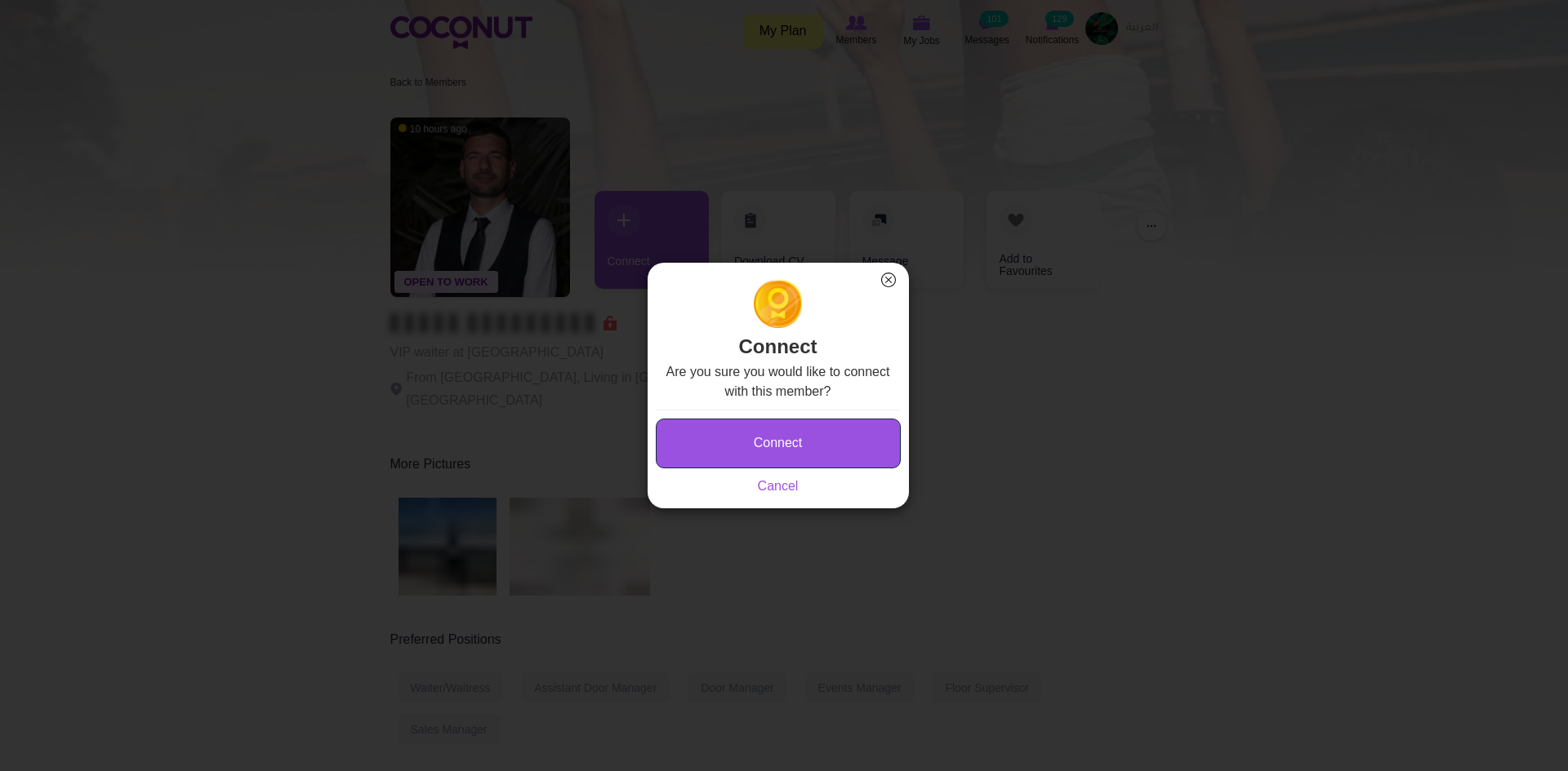
click at [823, 438] on button "Connect" at bounding box center [777, 443] width 245 height 50
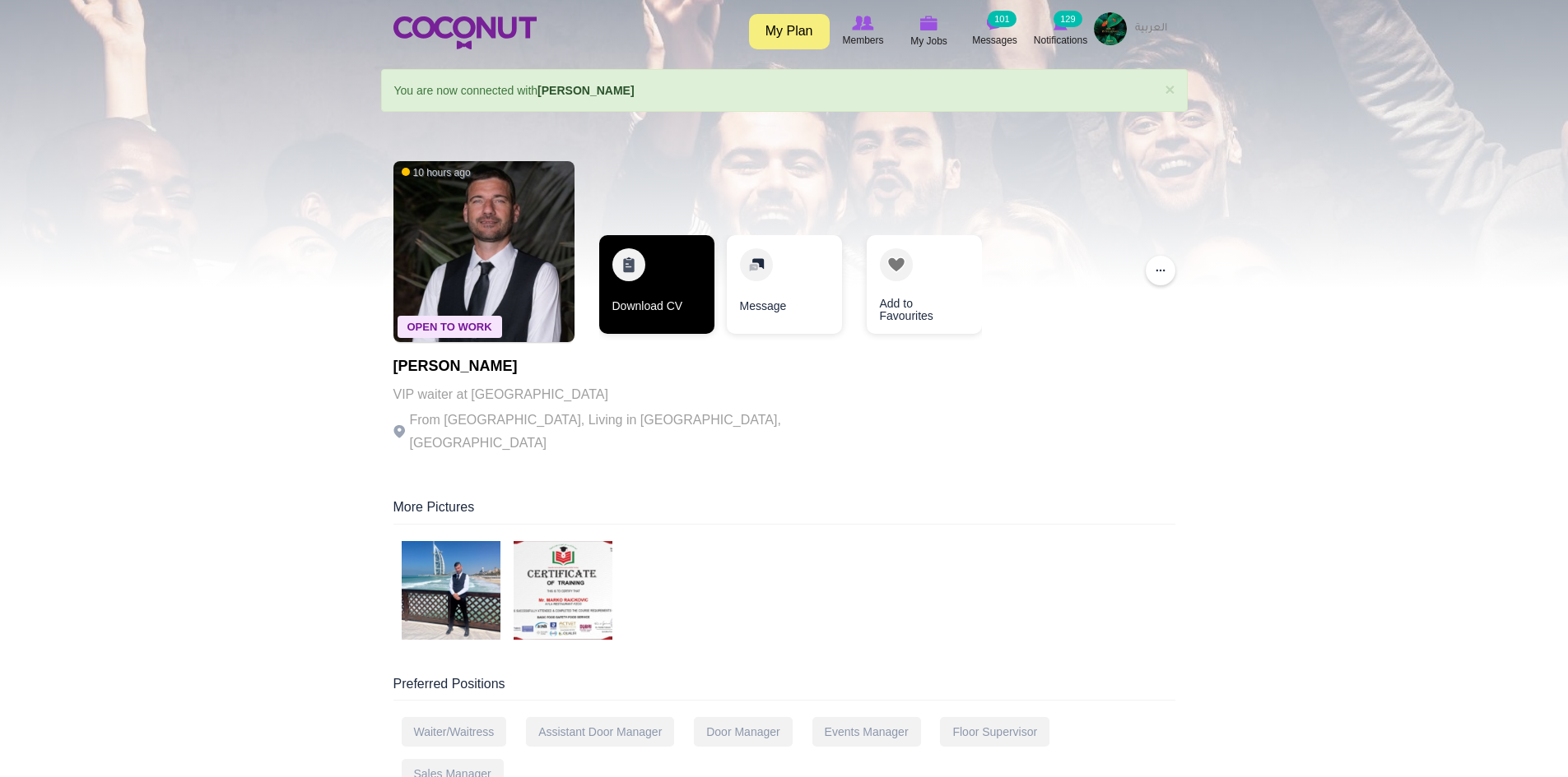
click at [655, 299] on link "Download CV" at bounding box center [656, 284] width 115 height 98
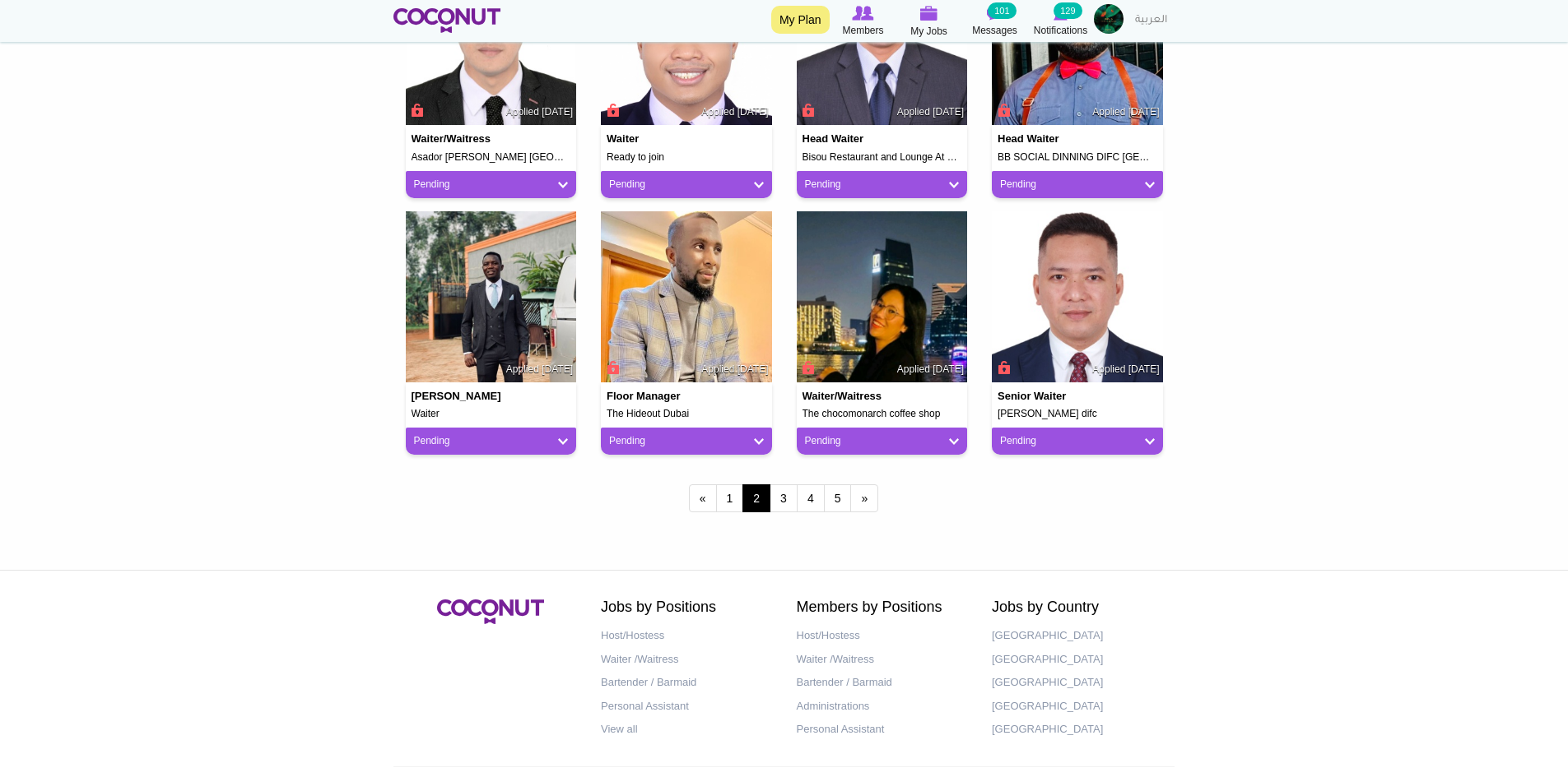
scroll to position [1316, 0]
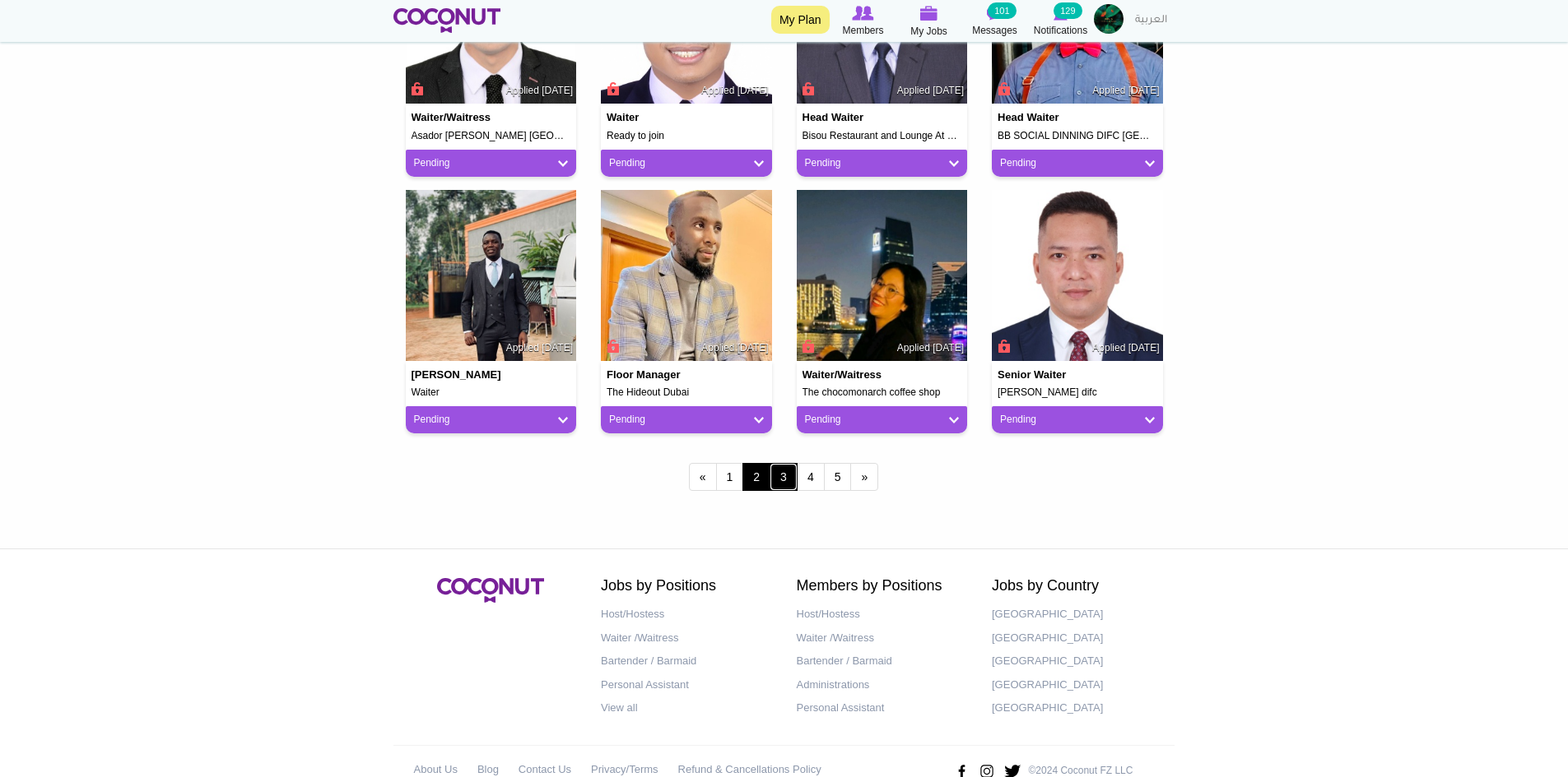
click at [790, 470] on link "3" at bounding box center [784, 478] width 28 height 28
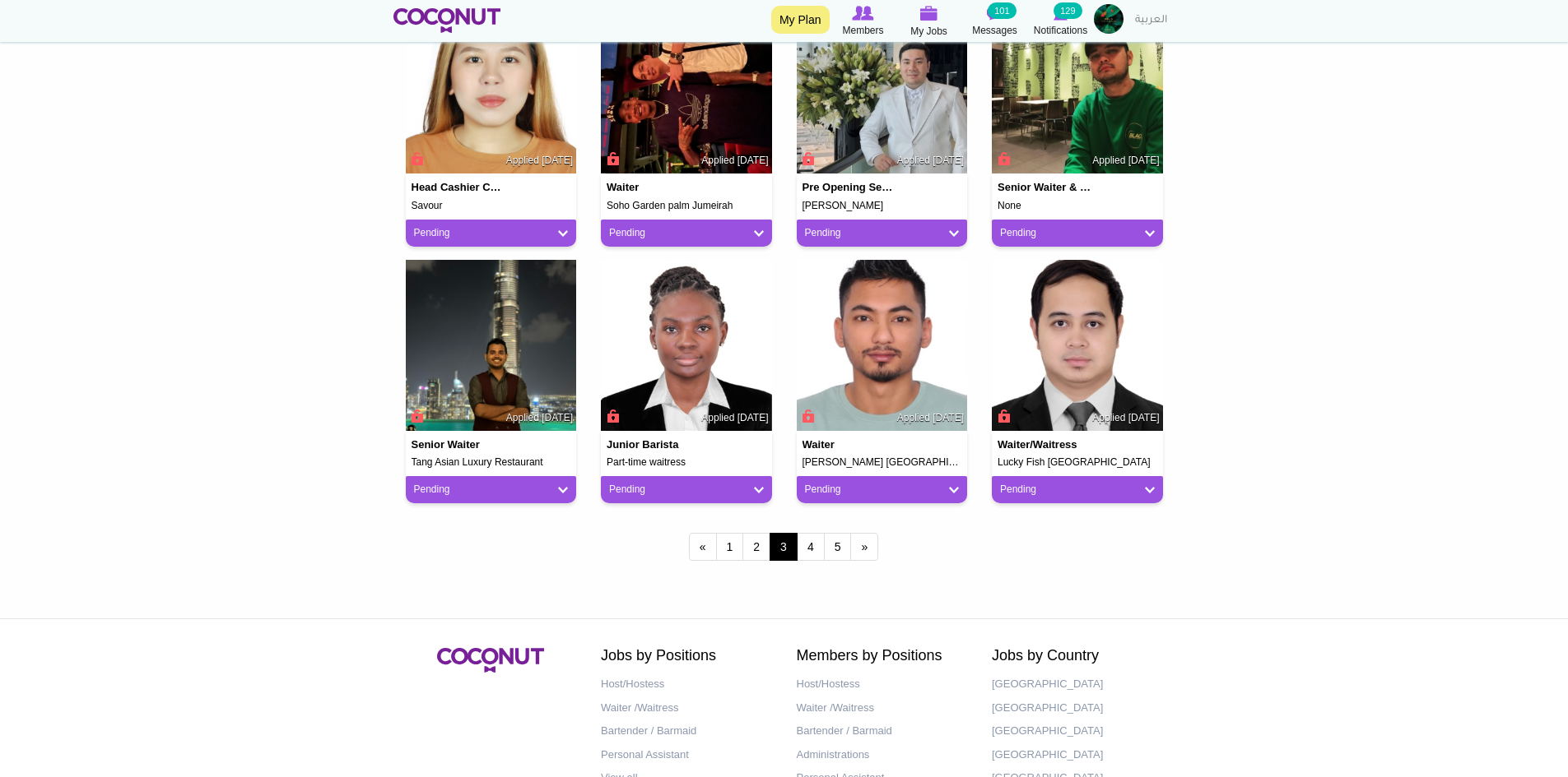
scroll to position [1316, 0]
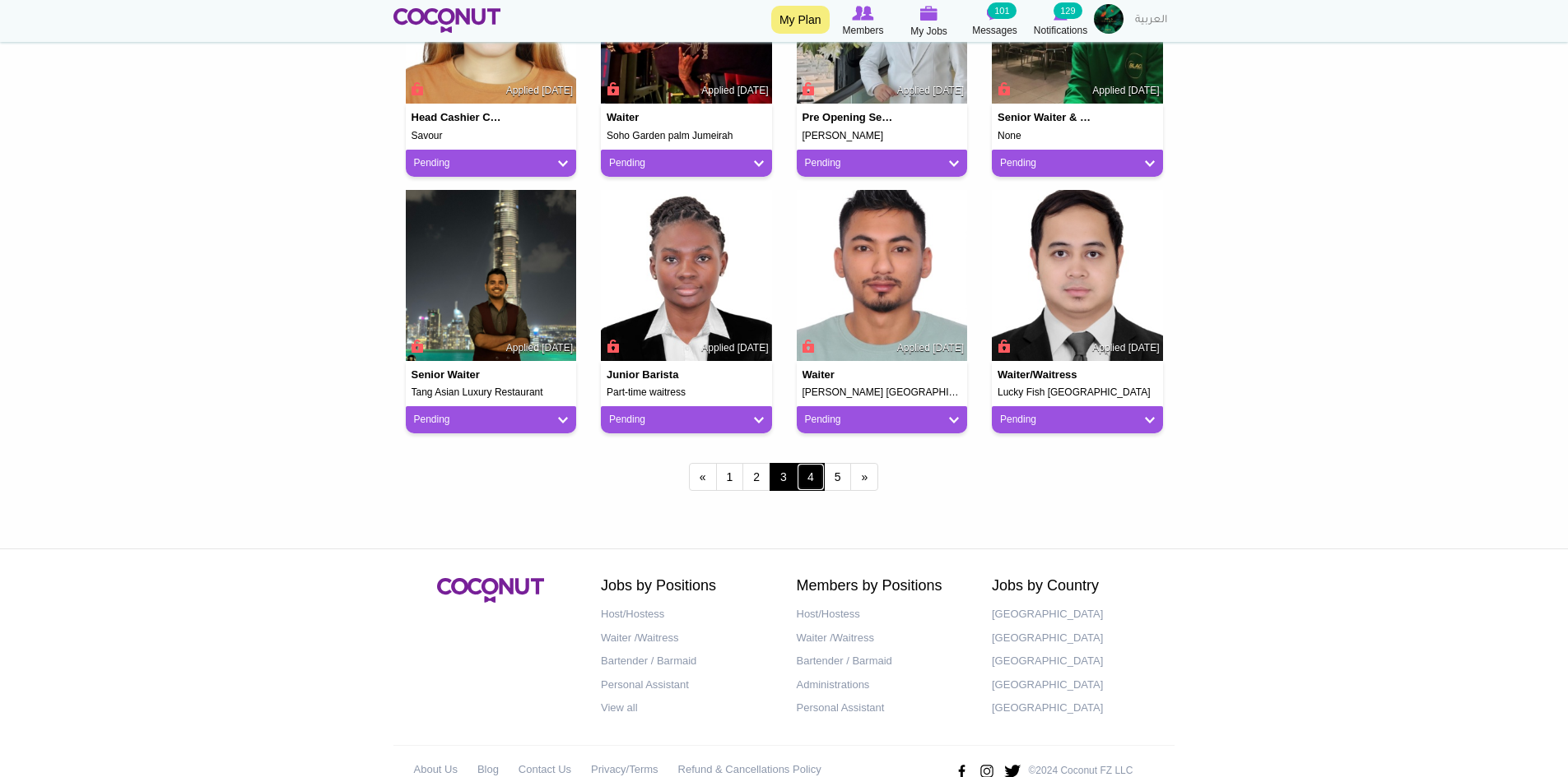
click at [814, 483] on link "4" at bounding box center [811, 478] width 28 height 28
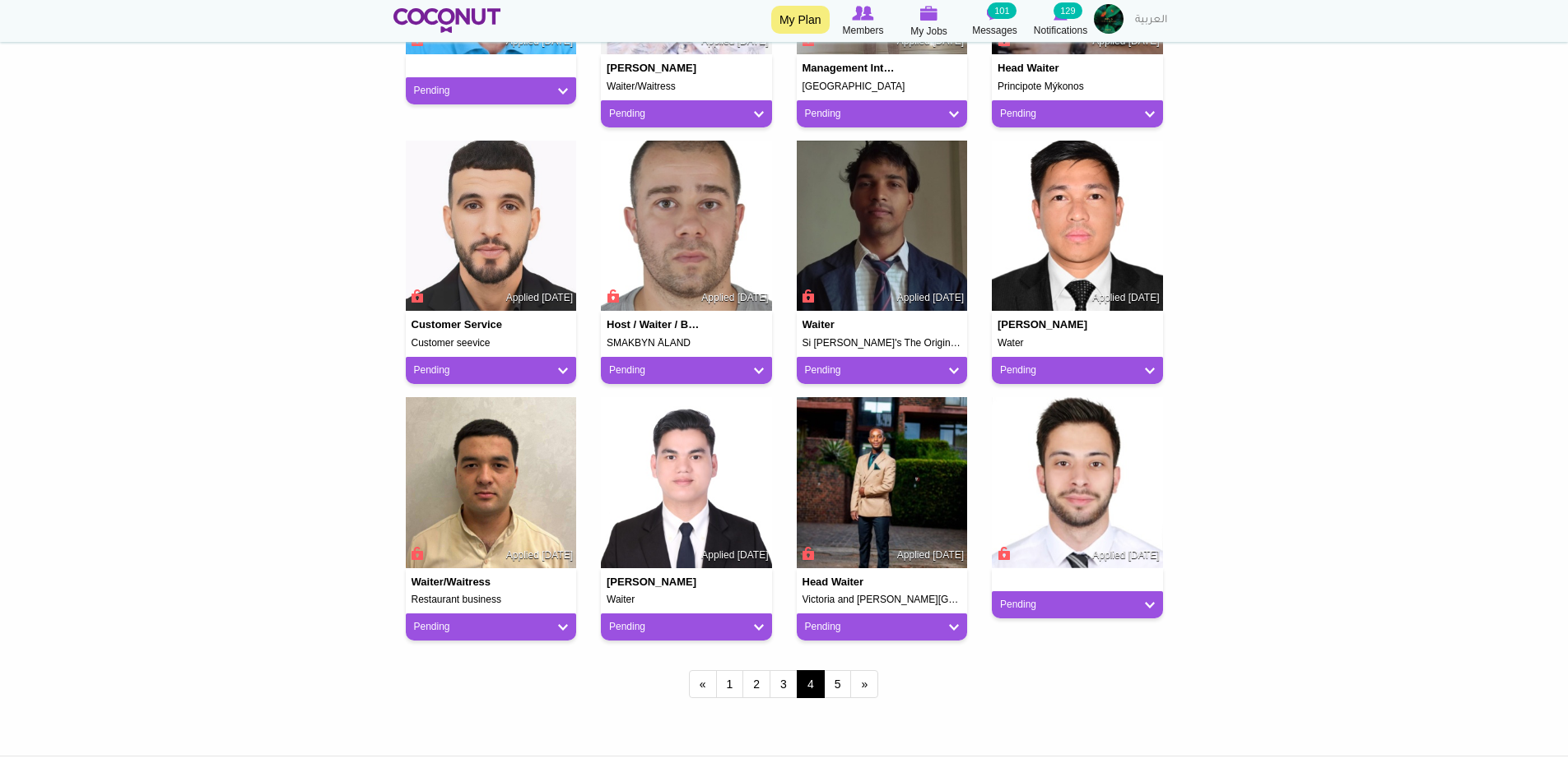
scroll to position [1353, 0]
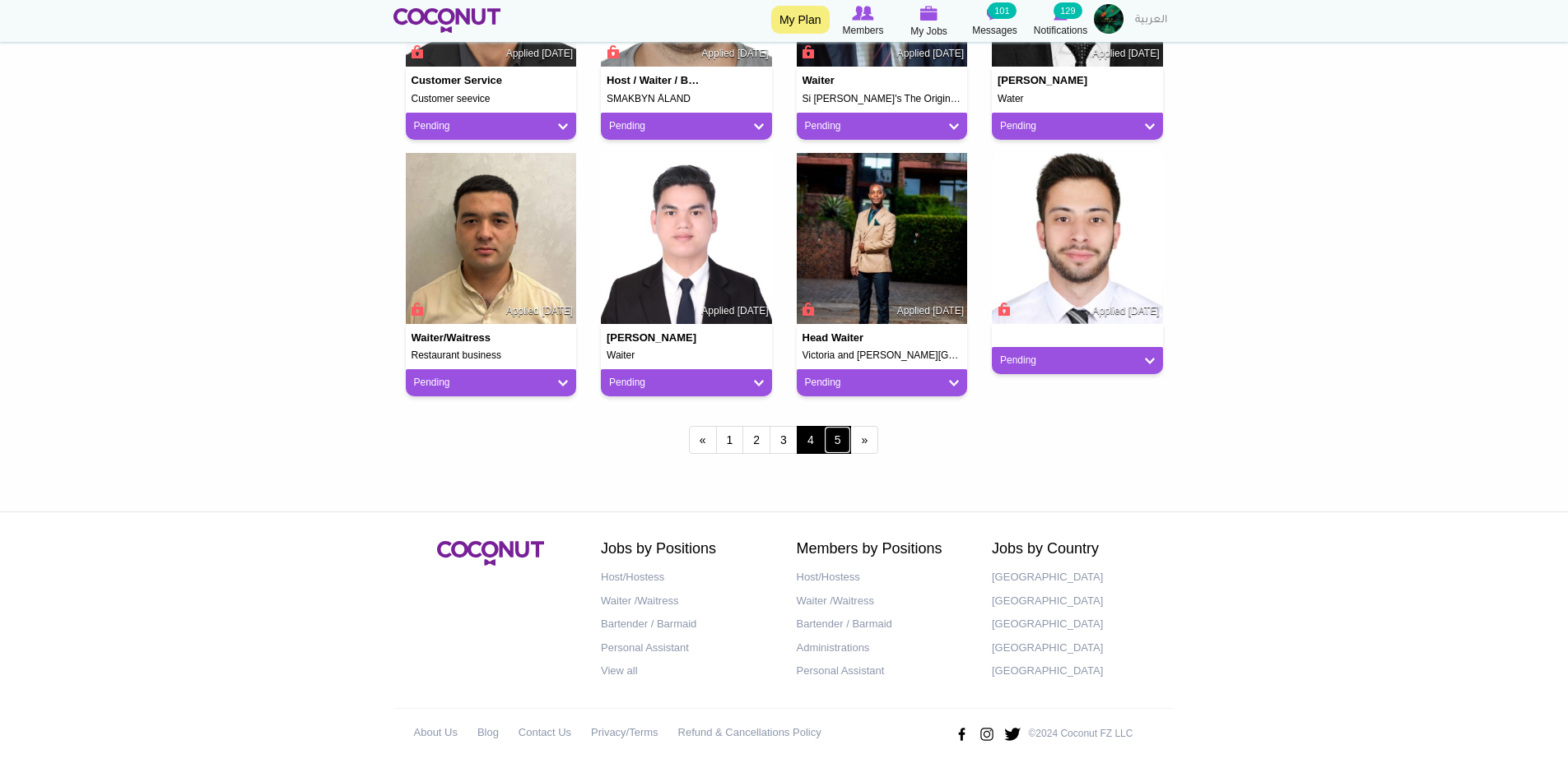
click at [838, 441] on link "5" at bounding box center [838, 440] width 28 height 28
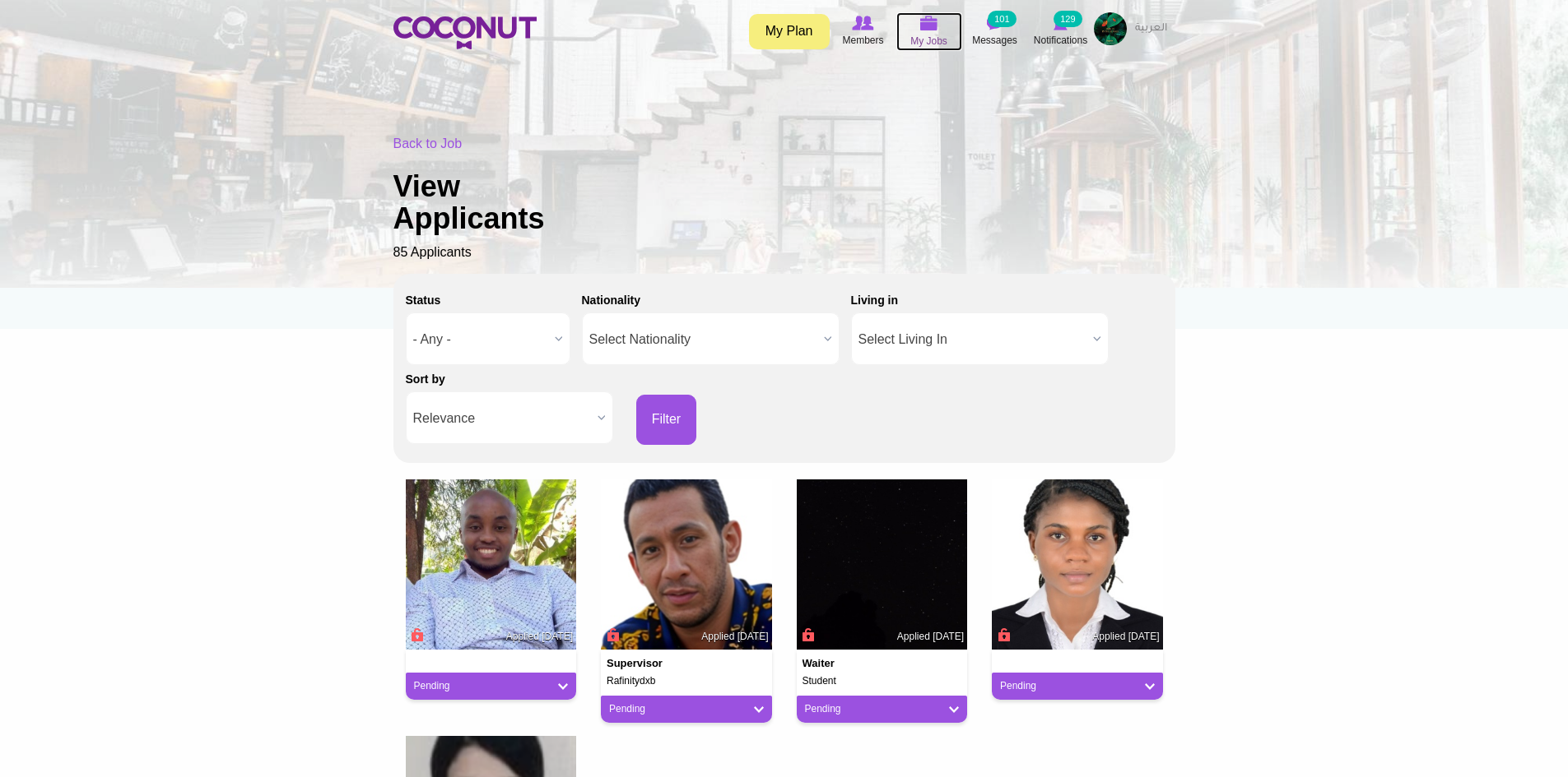
click at [930, 37] on span "My Jobs" at bounding box center [929, 40] width 37 height 17
click at [922, 40] on span "My Jobs" at bounding box center [929, 40] width 37 height 17
